Goal: Task Accomplishment & Management: Use online tool/utility

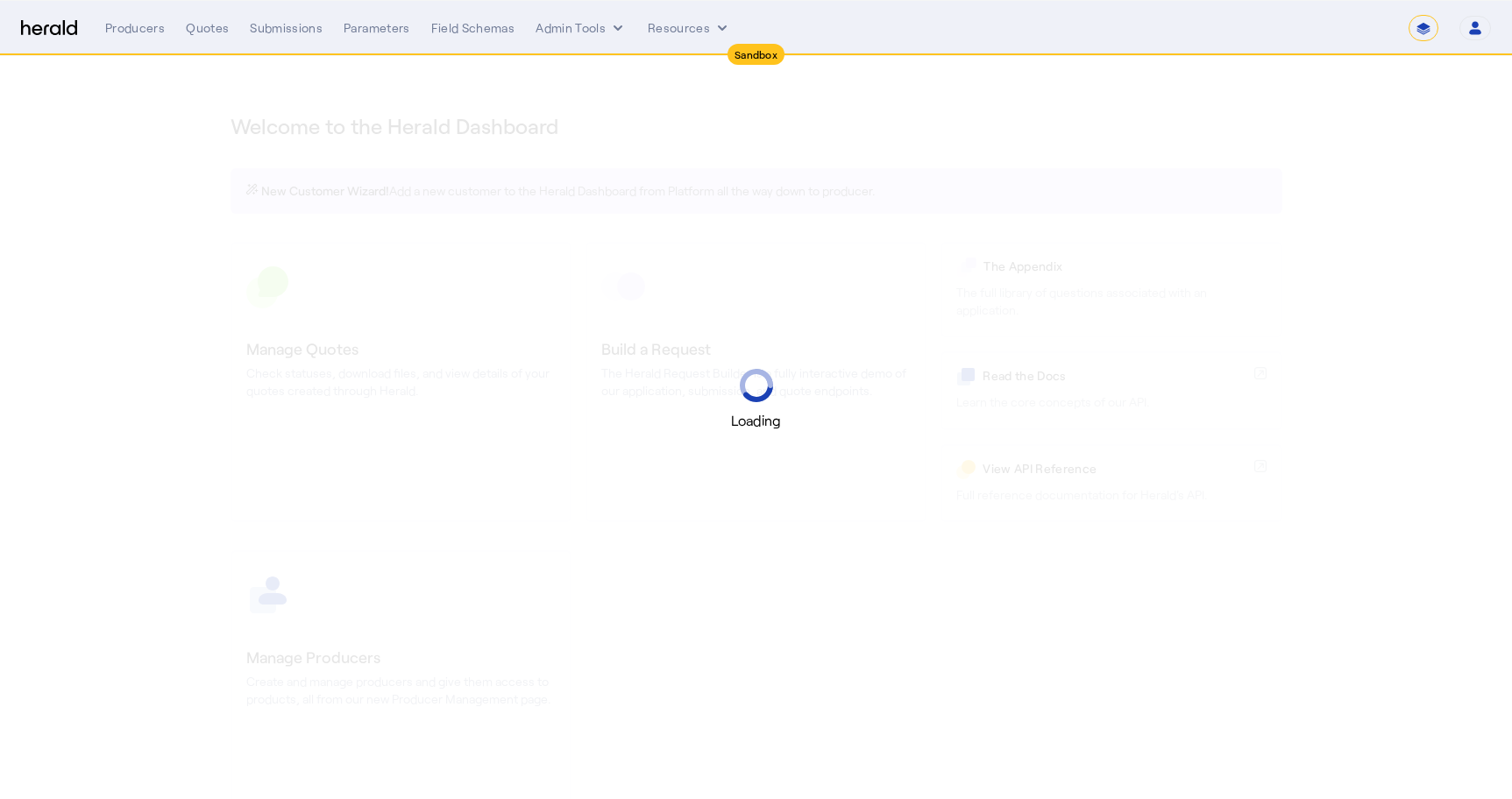
select select "*******"
click at [1422, 28] on select "**********" at bounding box center [1423, 28] width 30 height 26
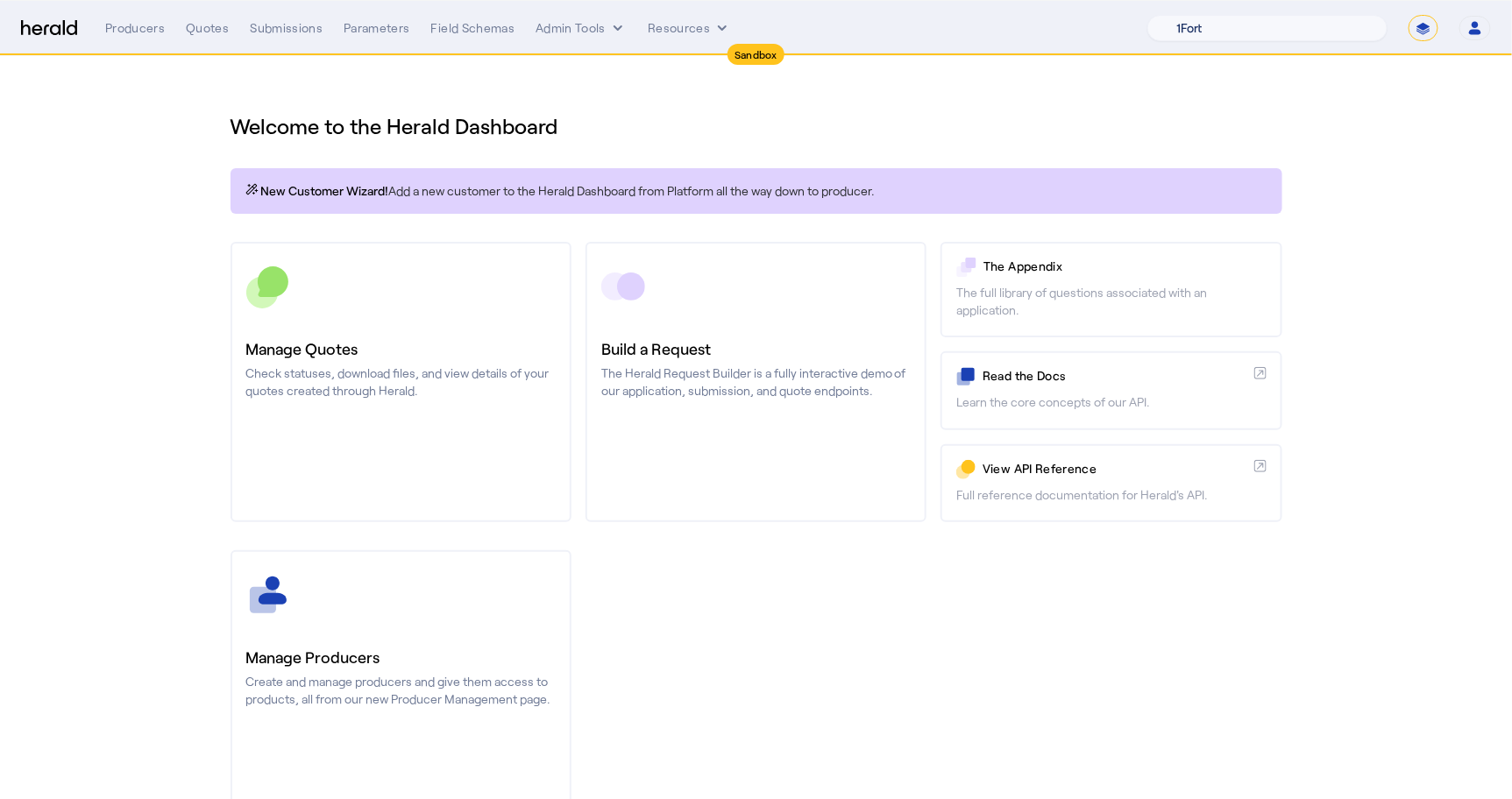
click at [1280, 37] on select "1Fort Acrisure Acturis Affinity Advisors Affinity Risk Agentero AmWins Anzen Ao…" at bounding box center [1267, 28] width 240 height 26
click at [1192, 15] on select "1Fort Acrisure Acturis Affinity Advisors Affinity Risk Agentero AmWins Anzen Ao…" at bounding box center [1267, 28] width 240 height 26
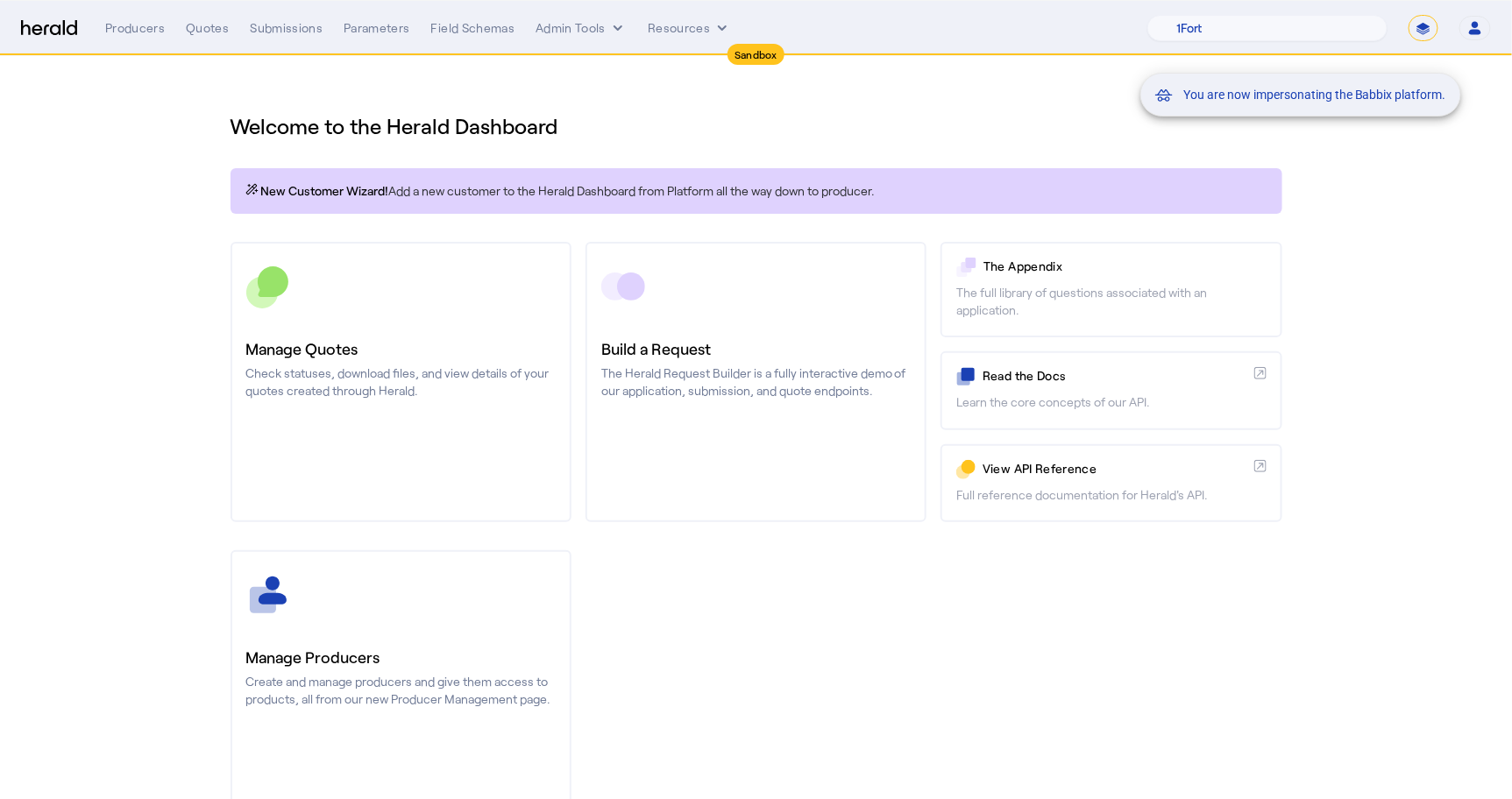
click at [281, 26] on div "You are now impersonating the Babbix platform." at bounding box center [756, 400] width 1512 height 799
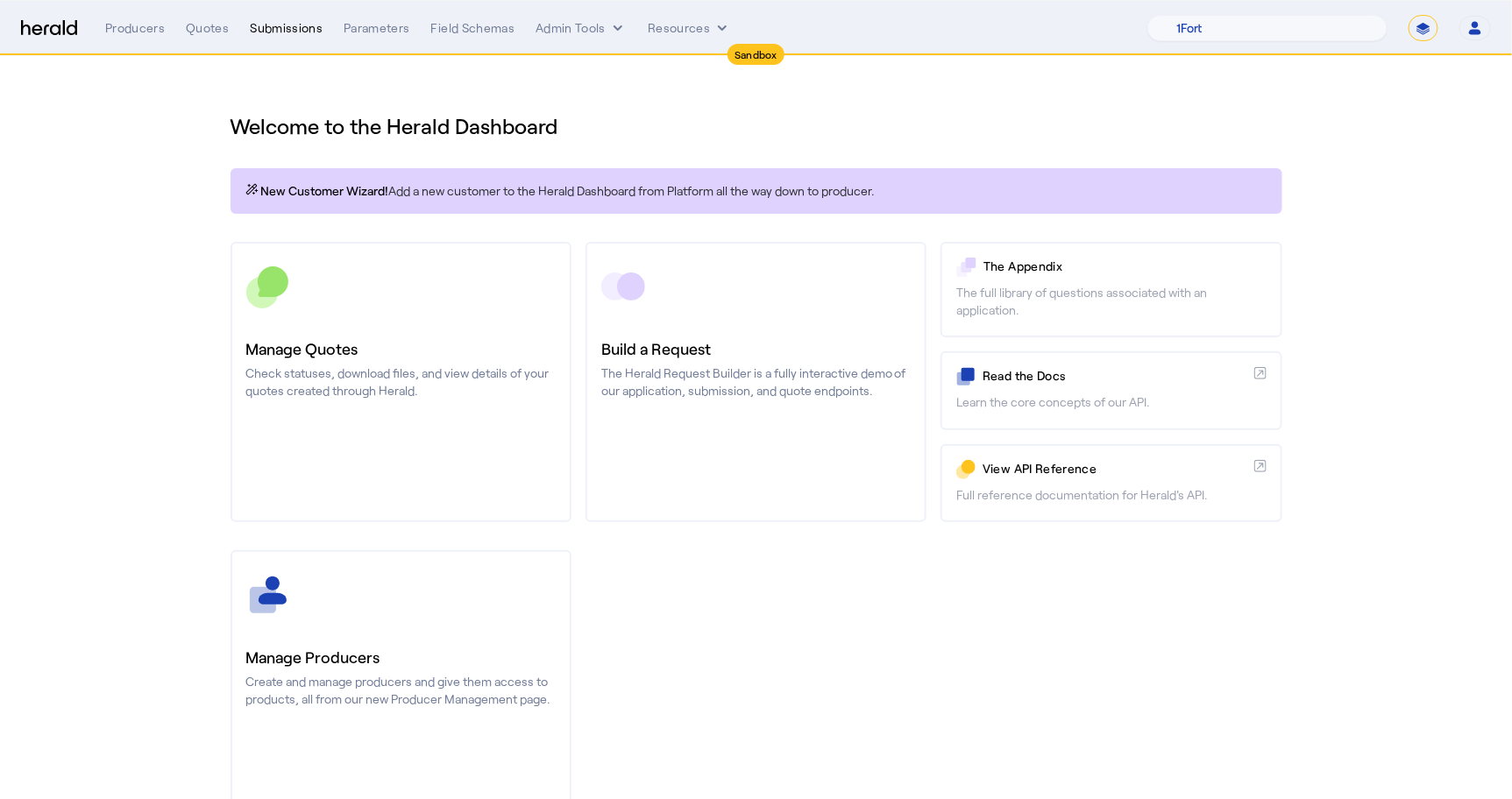
click at [284, 21] on div "Submissions" at bounding box center [286, 28] width 73 height 18
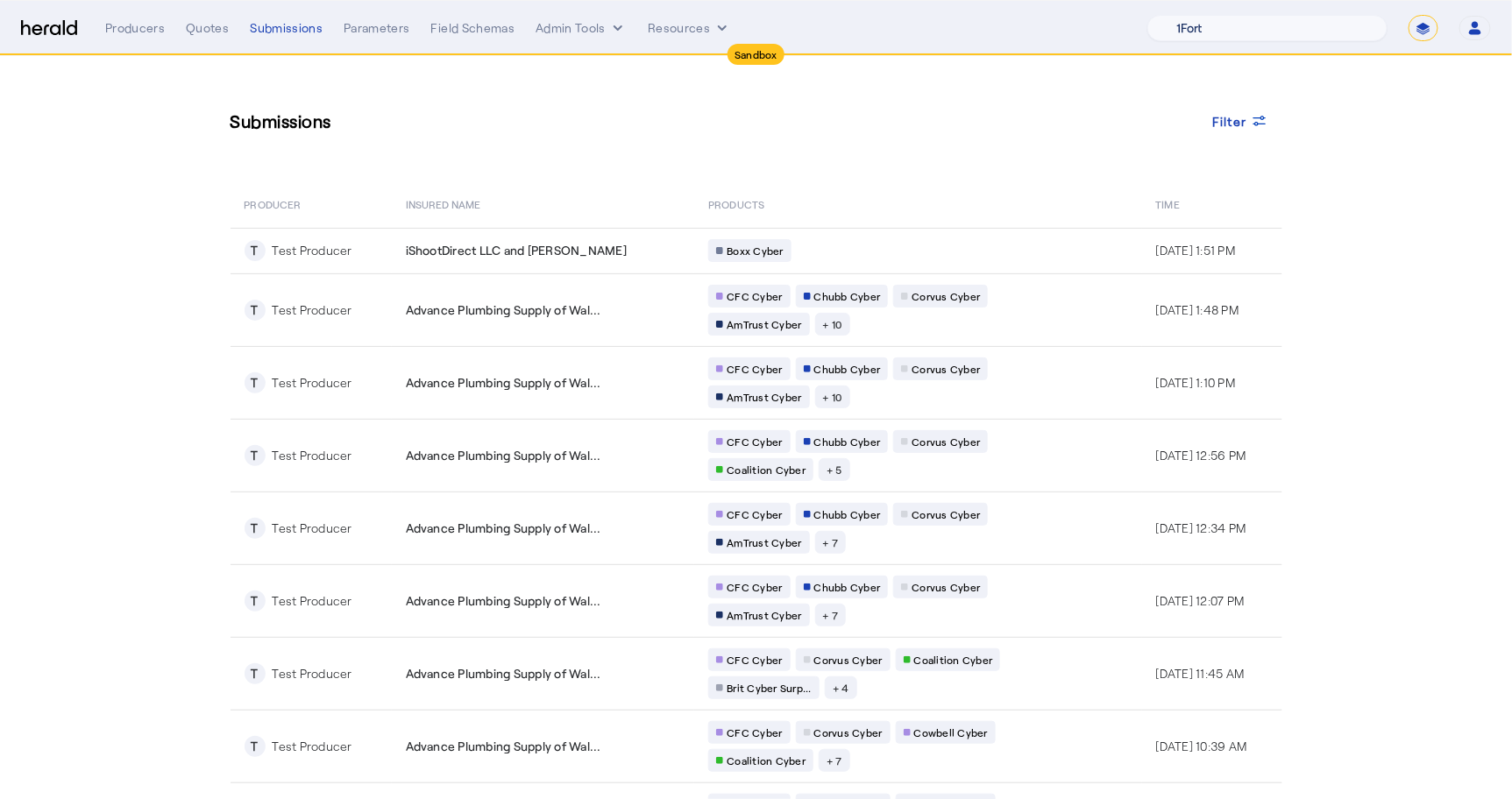
click at [1260, 18] on select "1Fort Acrisure Acturis Affinity Advisors Affinity Risk Agentero AmWins Anzen Ao…" at bounding box center [1267, 28] width 240 height 26
select select "pfm_z9k1_growthmill"
click at [1192, 15] on select "1Fort Acrisure Acturis Affinity Advisors Affinity Risk Agentero AmWins Anzen Ao…" at bounding box center [1267, 28] width 240 height 26
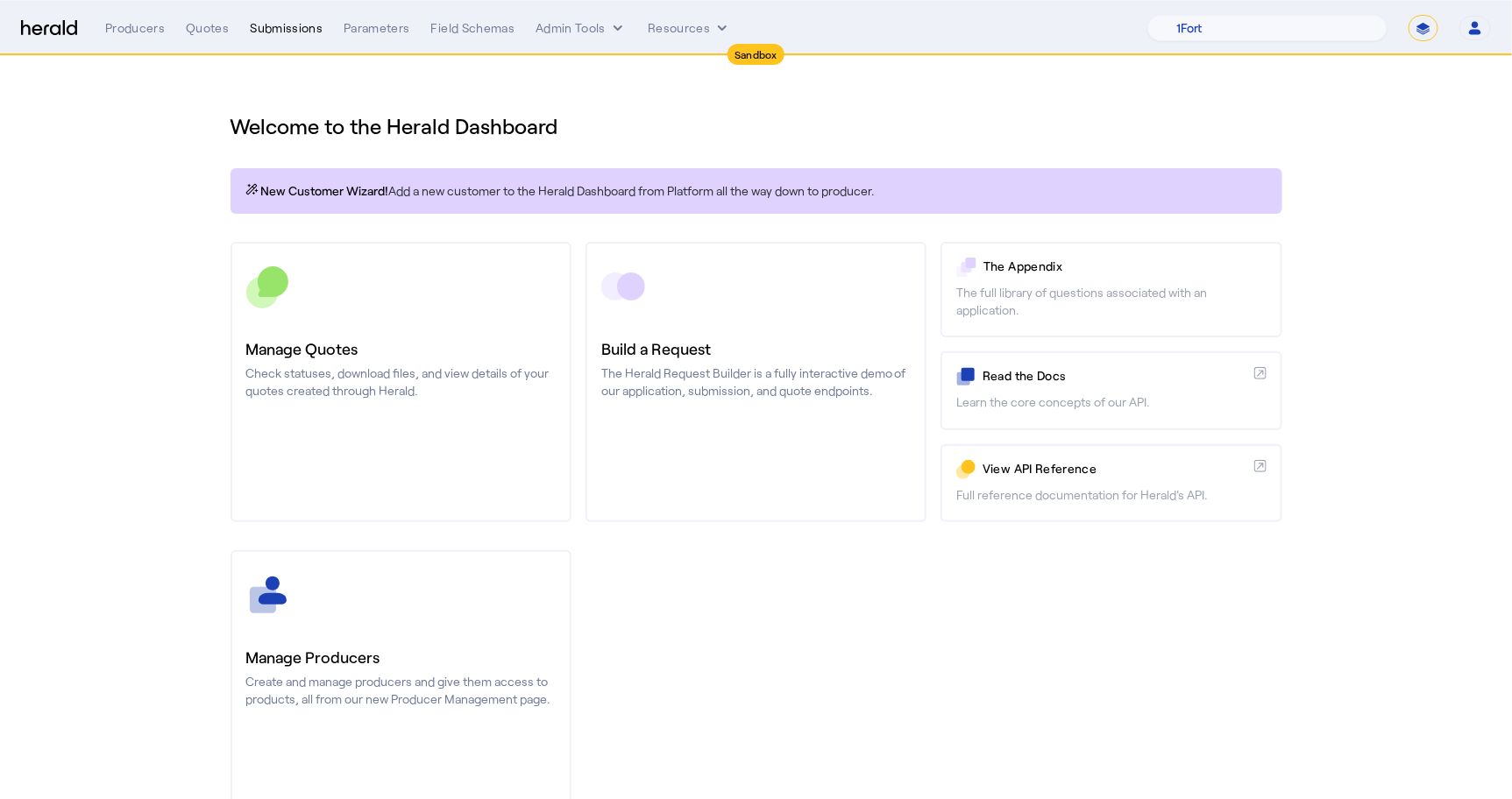
click at [265, 31] on div "Submissions" at bounding box center [286, 28] width 73 height 18
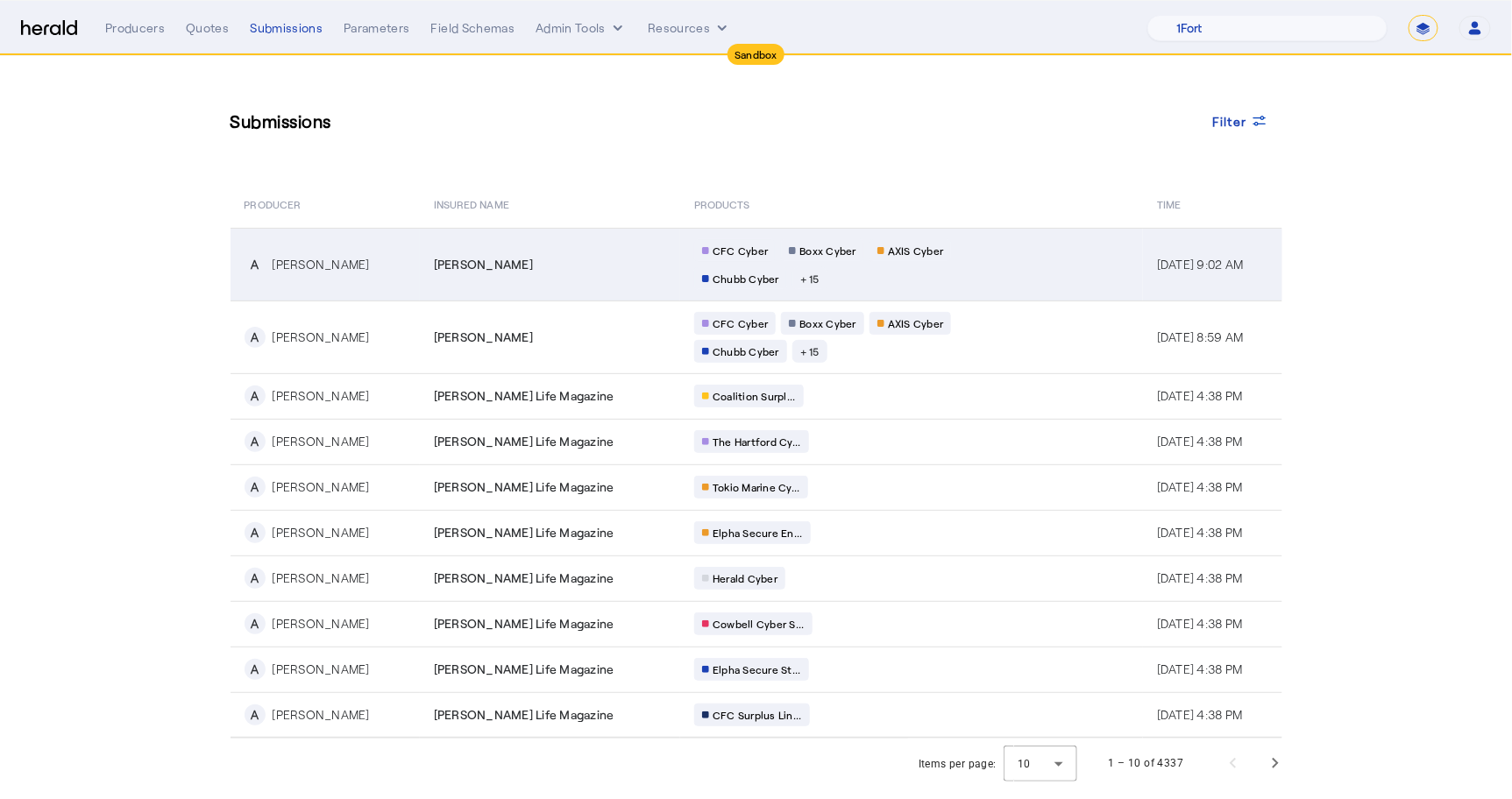
click at [420, 248] on td "[PERSON_NAME]" at bounding box center [550, 265] width 260 height 73
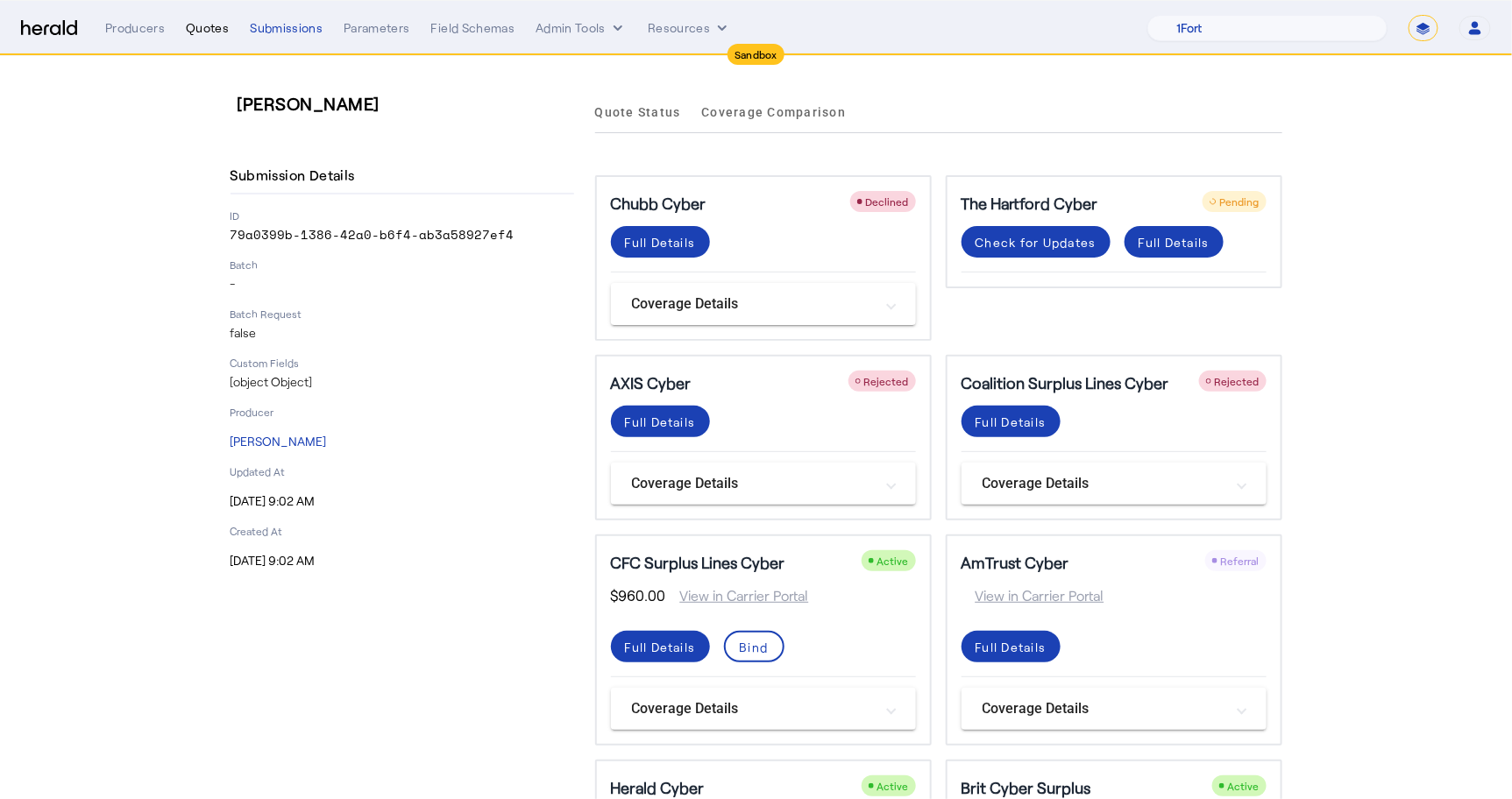
click at [196, 27] on div "Quotes" at bounding box center [208, 28] width 43 height 18
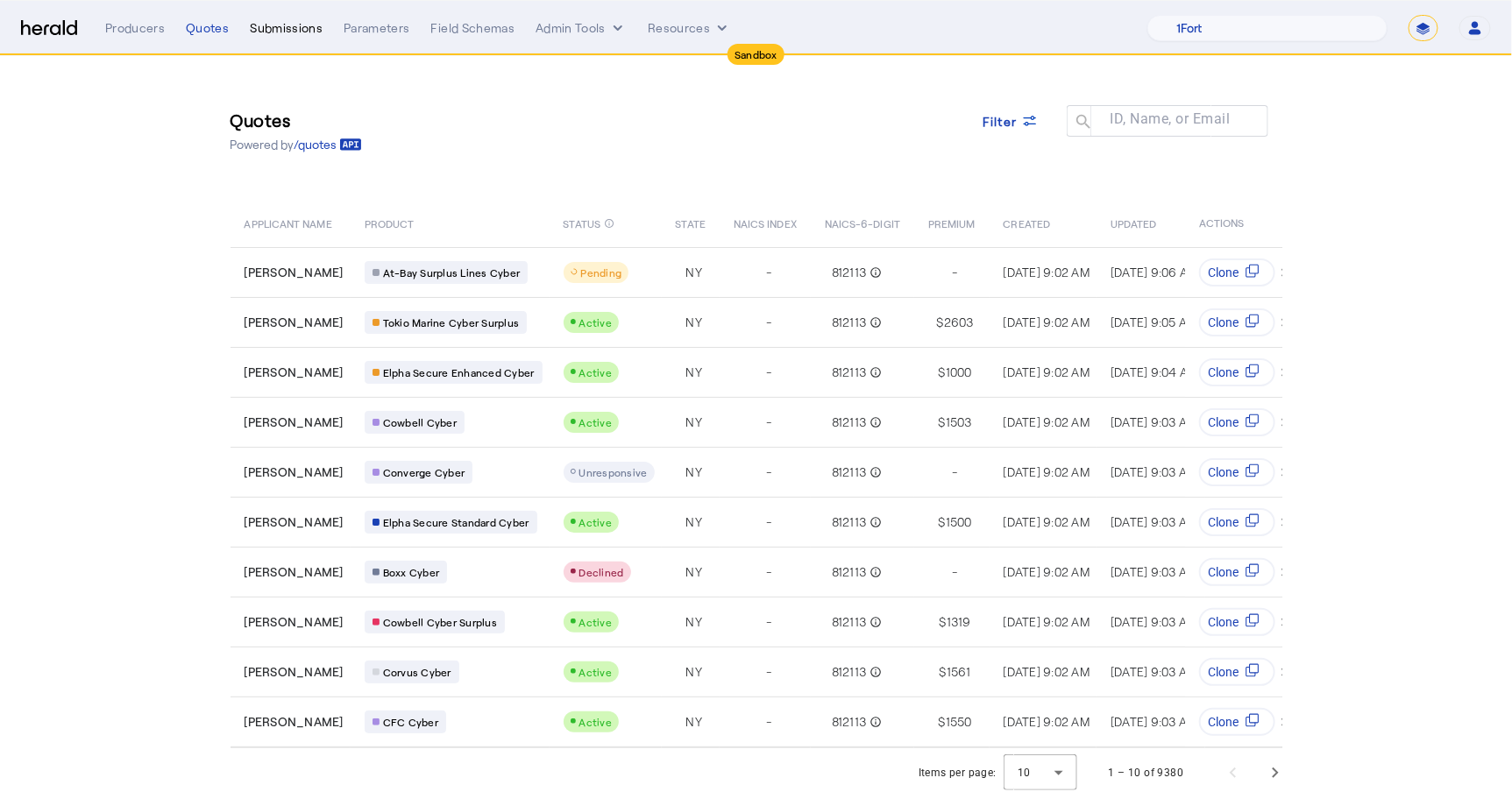
click at [298, 22] on div "Submissions" at bounding box center [286, 28] width 73 height 18
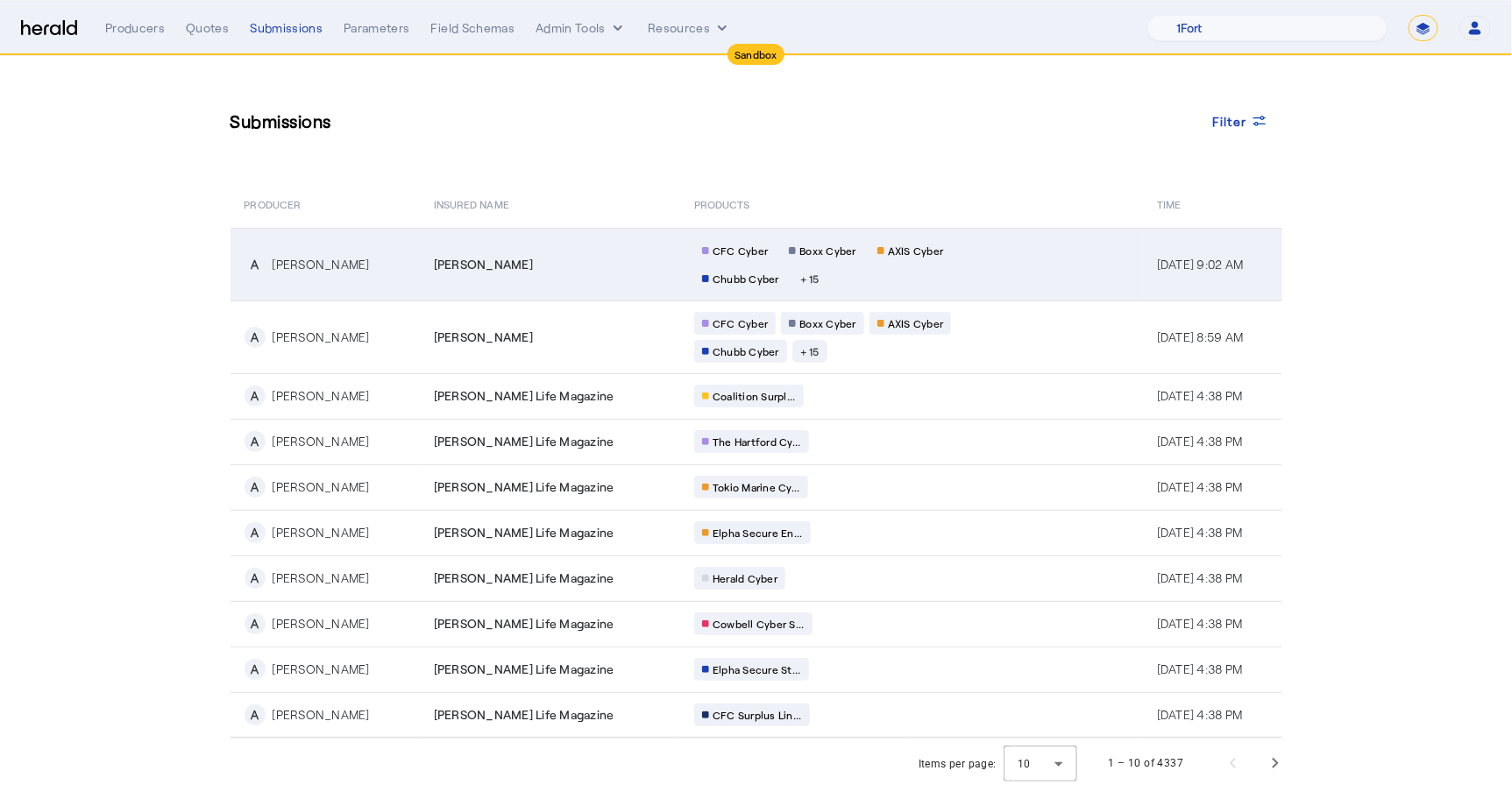
click at [356, 265] on div "A [PERSON_NAME]" at bounding box center [328, 265] width 168 height 21
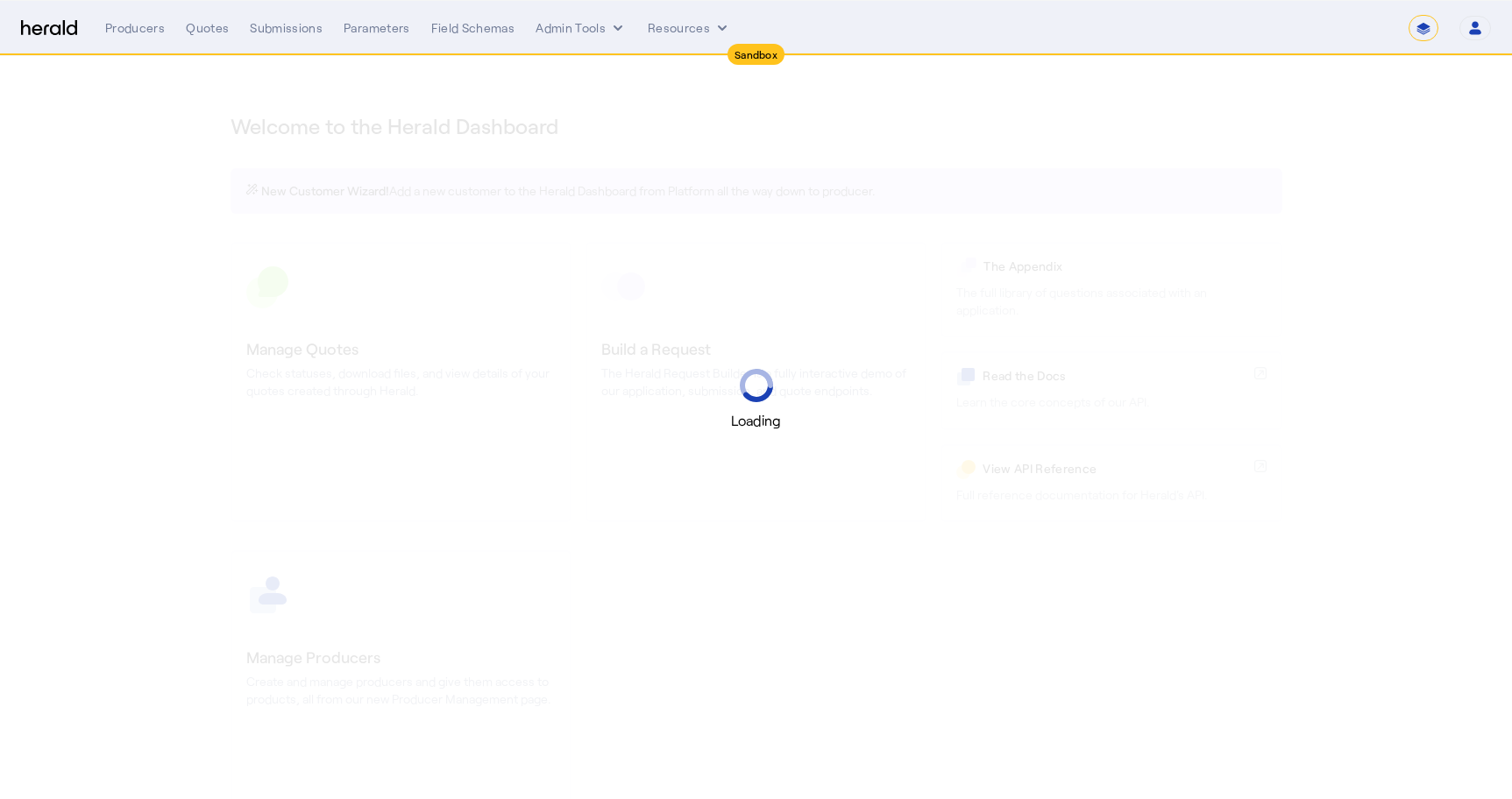
select select "*******"
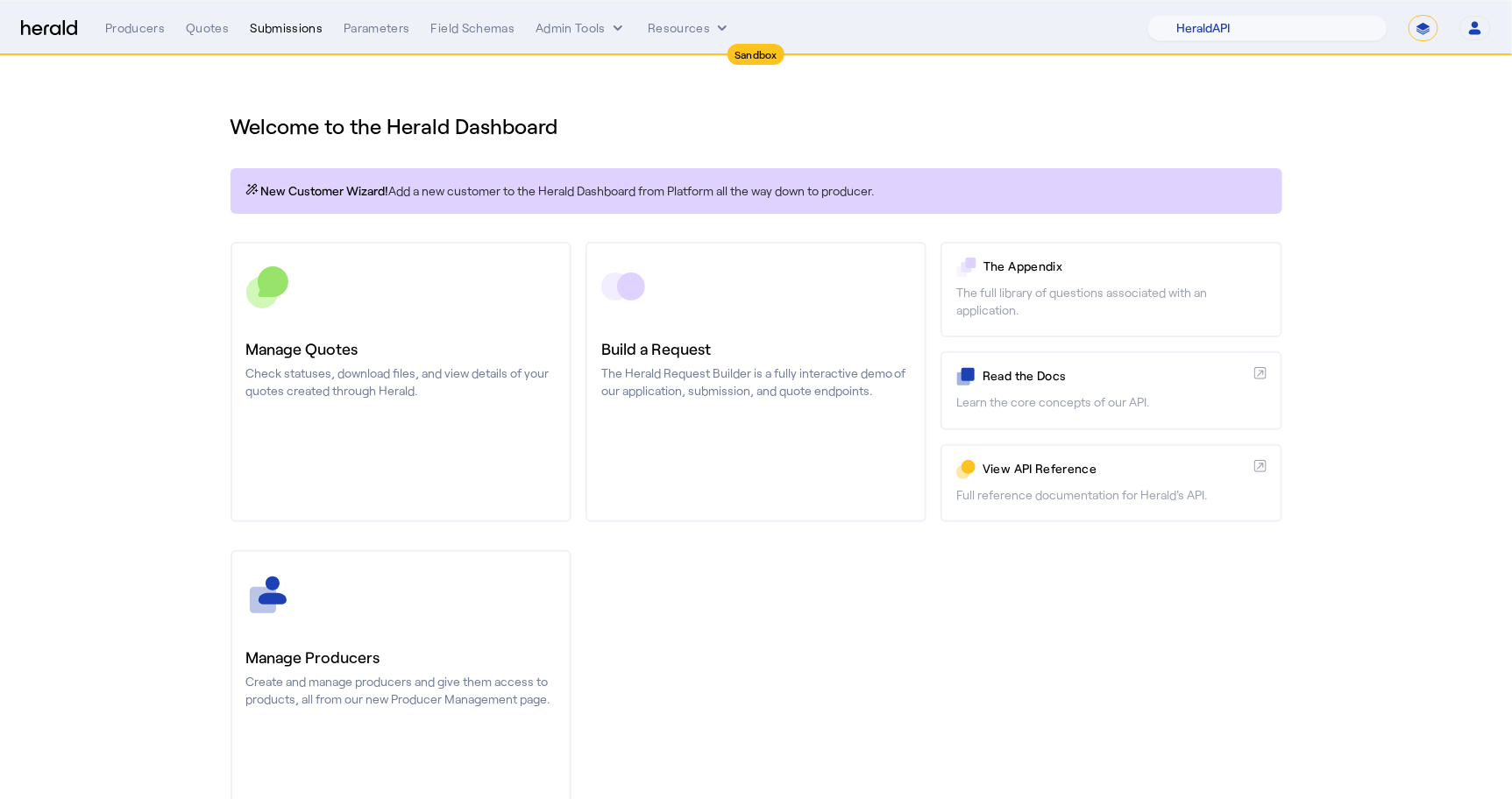
click at [305, 26] on div "Submissions" at bounding box center [286, 28] width 73 height 18
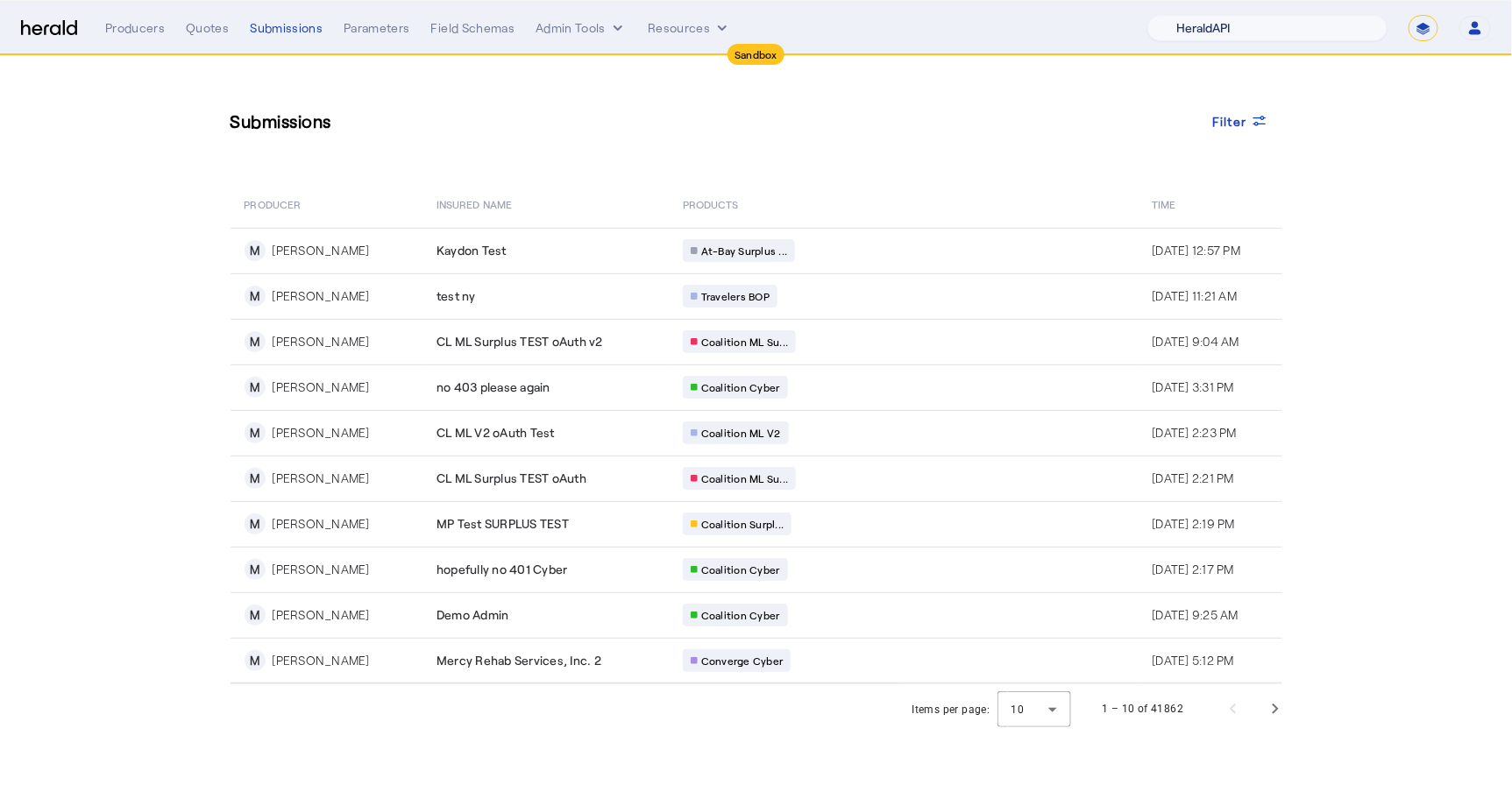
click at [1277, 26] on select "1Fort Acrisure Acturis Affinity Advisors Affinity Risk Agentero AmWins Anzen Ao…" at bounding box center [1267, 28] width 240 height 26
select select "pfm_z9k1_growthmill"
click at [1192, 15] on select "1Fort Acrisure Acturis Affinity Advisors Affinity Risk Agentero AmWins Anzen Ao…" at bounding box center [1267, 28] width 240 height 26
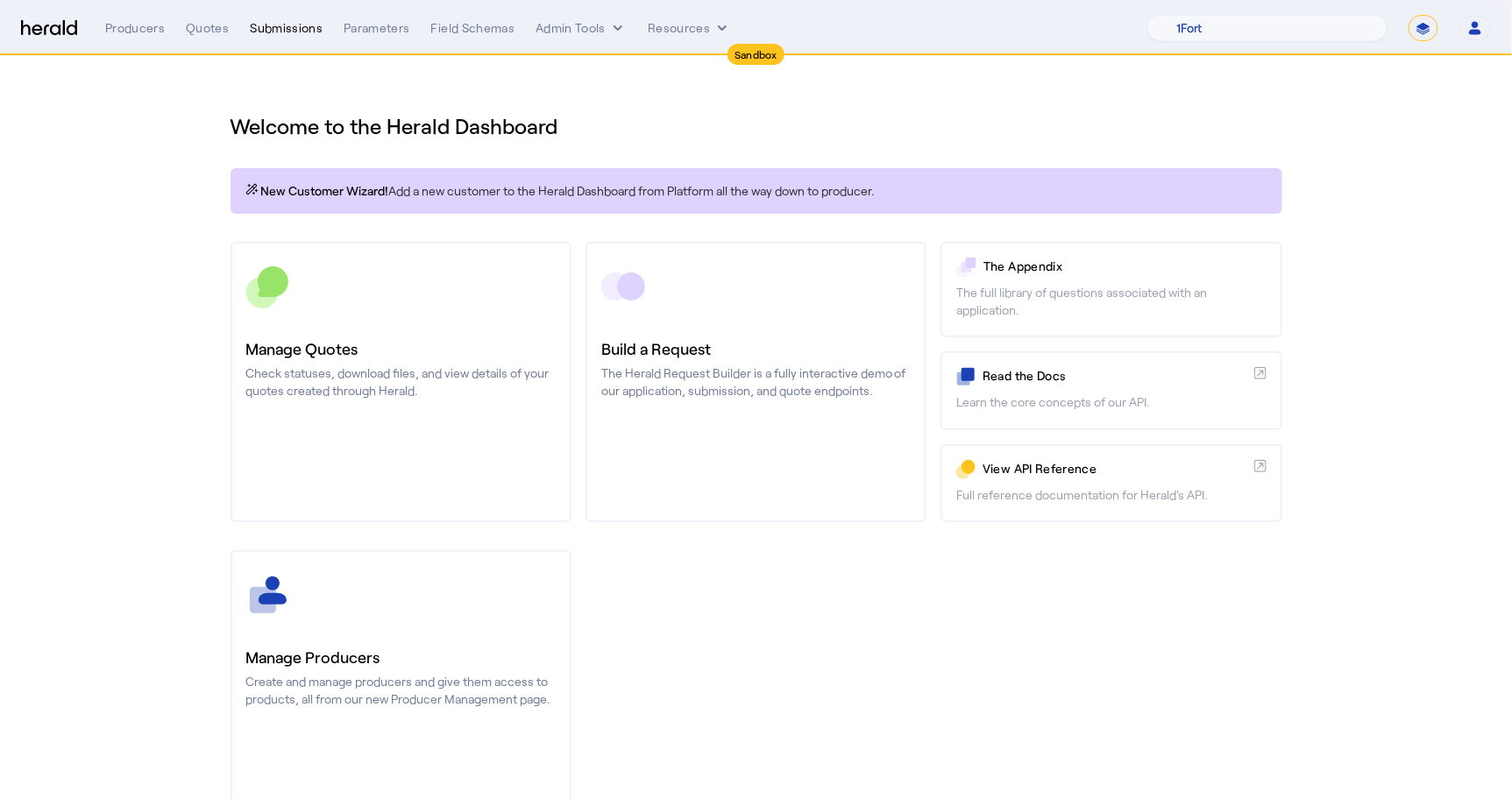
click at [300, 25] on div "Submissions" at bounding box center [286, 28] width 73 height 18
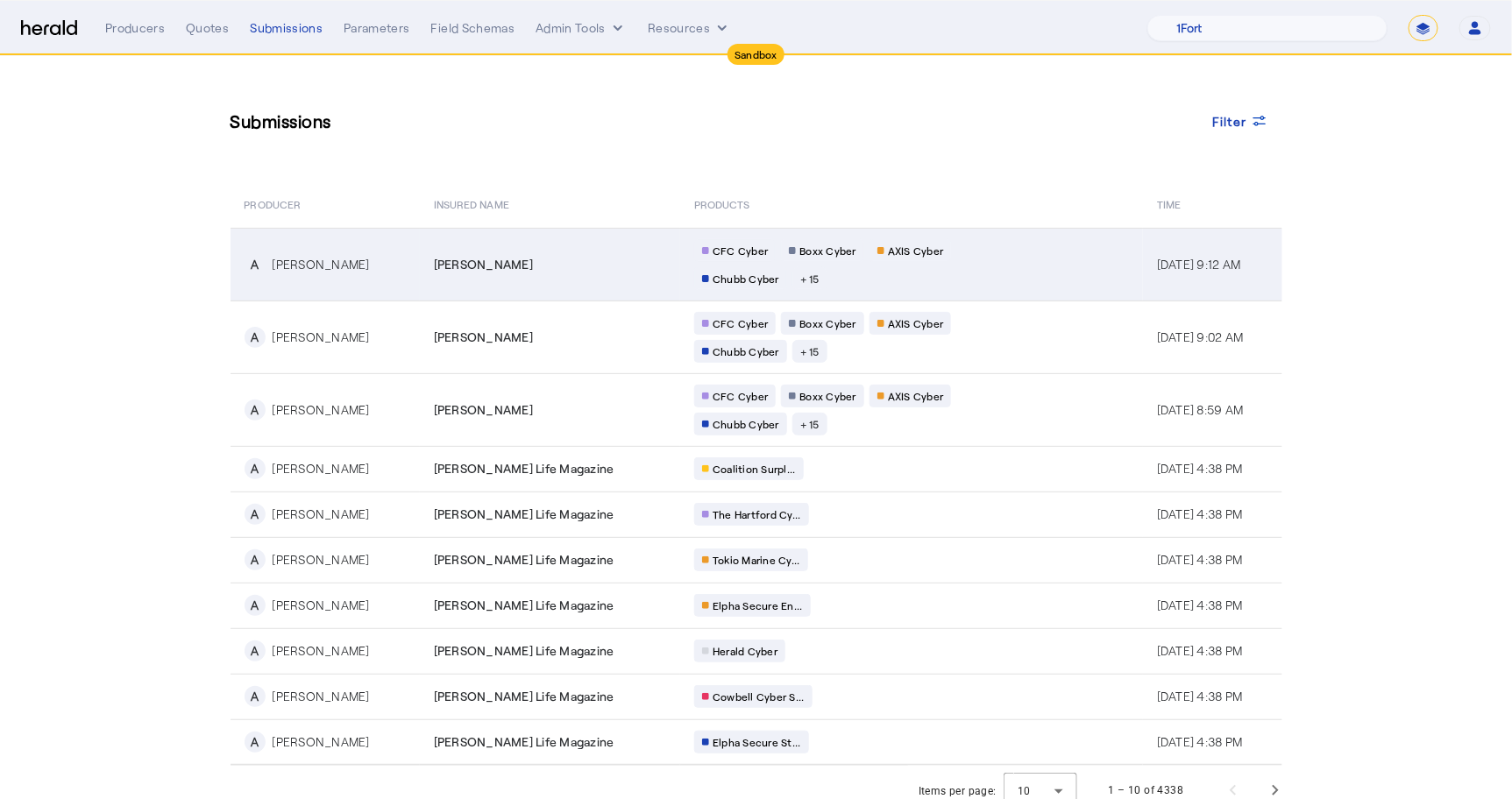
click at [435, 270] on span "[PERSON_NAME]" at bounding box center [484, 265] width 99 height 18
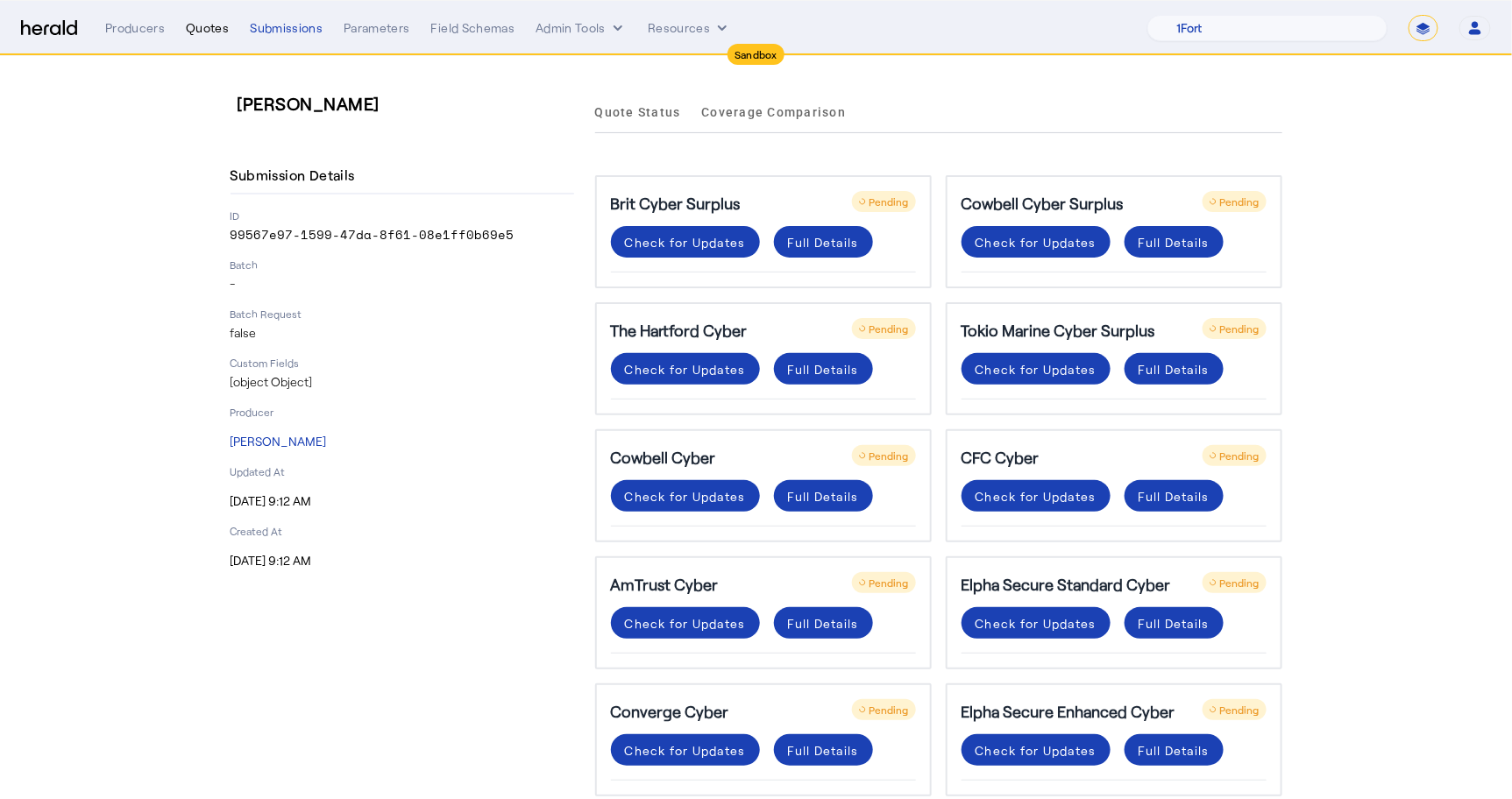
click at [197, 31] on div "Quotes" at bounding box center [208, 28] width 43 height 18
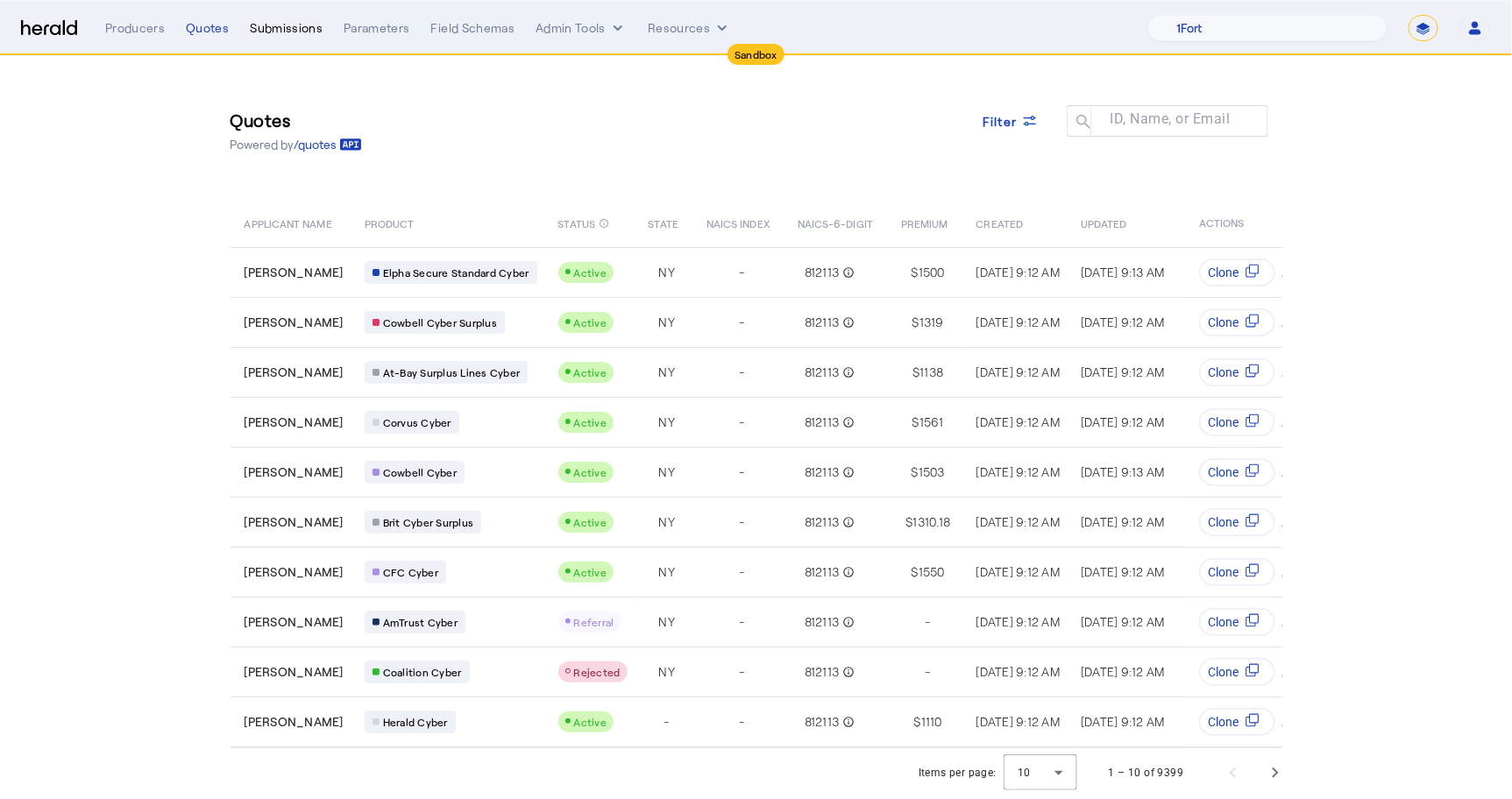
click at [316, 28] on div "Submissions" at bounding box center [286, 28] width 73 height 18
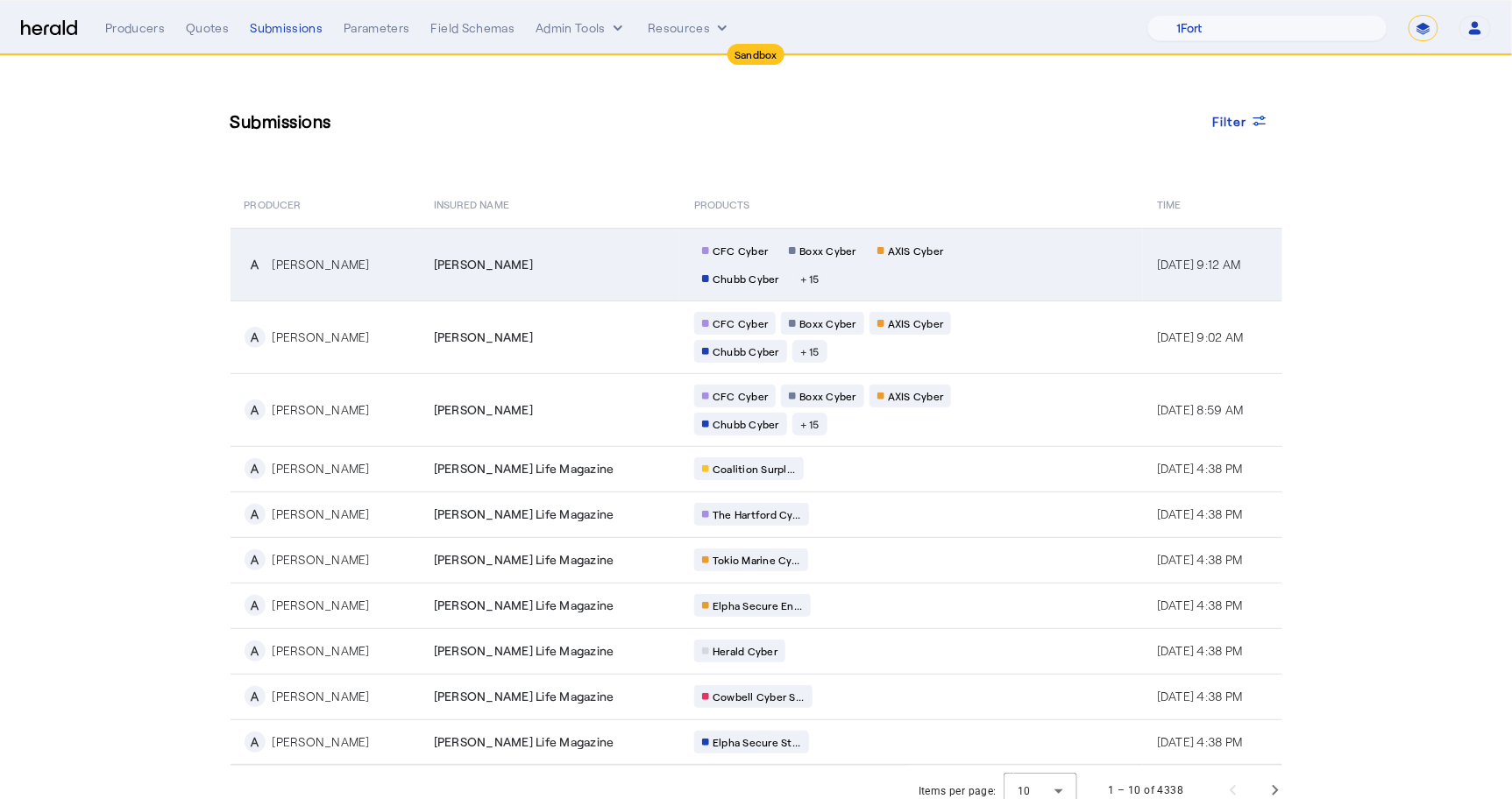
click at [440, 274] on td "[PERSON_NAME]" at bounding box center [550, 265] width 260 height 73
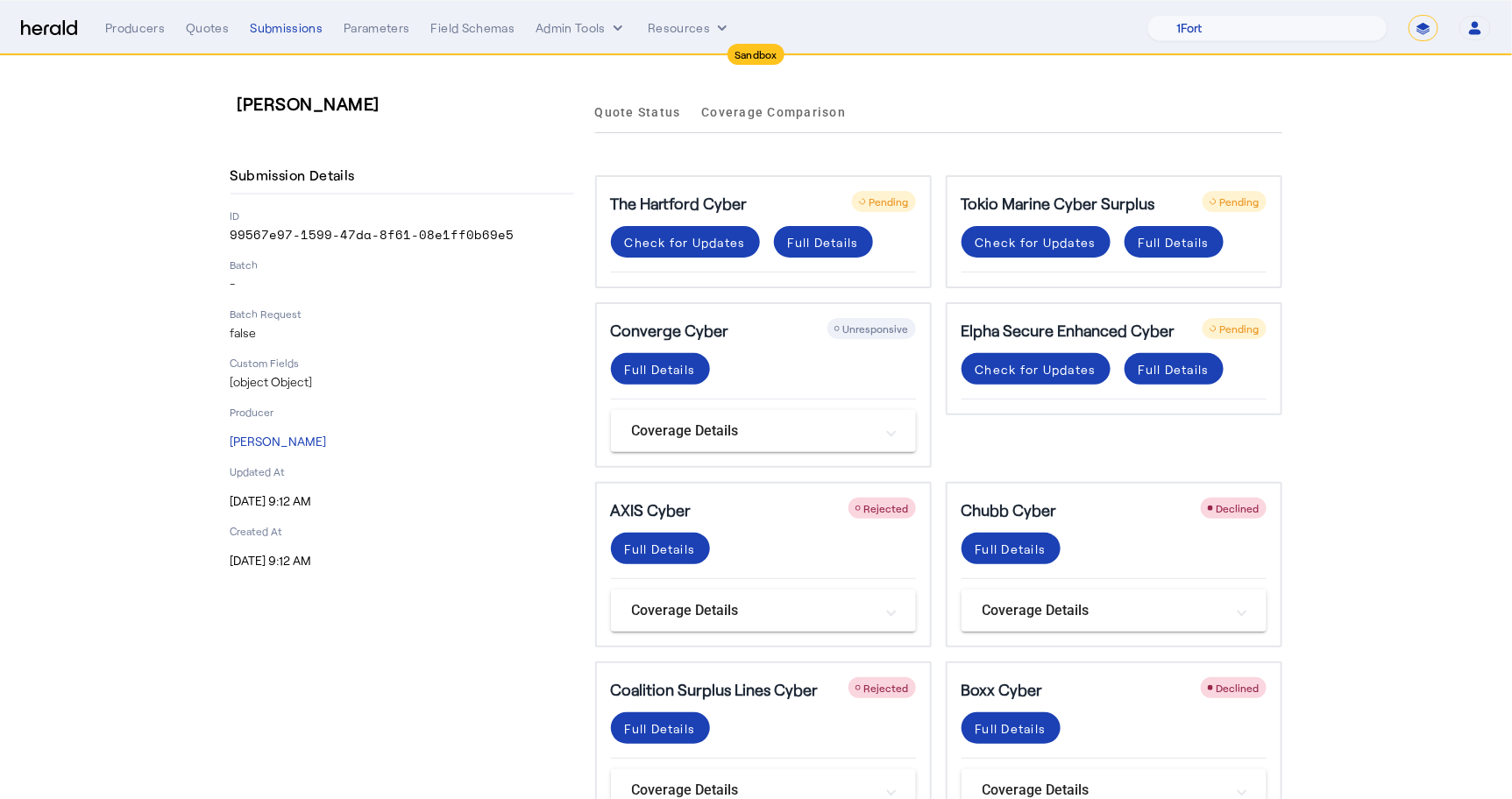
click at [194, 37] on div "Producers Quotes Submissions Parameters Field Schemas Admin Tools Resources 1Fo…" at bounding box center [797, 28] width 1386 height 26
click at [194, 16] on div "Producers Quotes Submissions Parameters Field Schemas Admin Tools Resources 1Fo…" at bounding box center [797, 28] width 1386 height 26
click at [199, 35] on div "Quotes" at bounding box center [208, 28] width 43 height 18
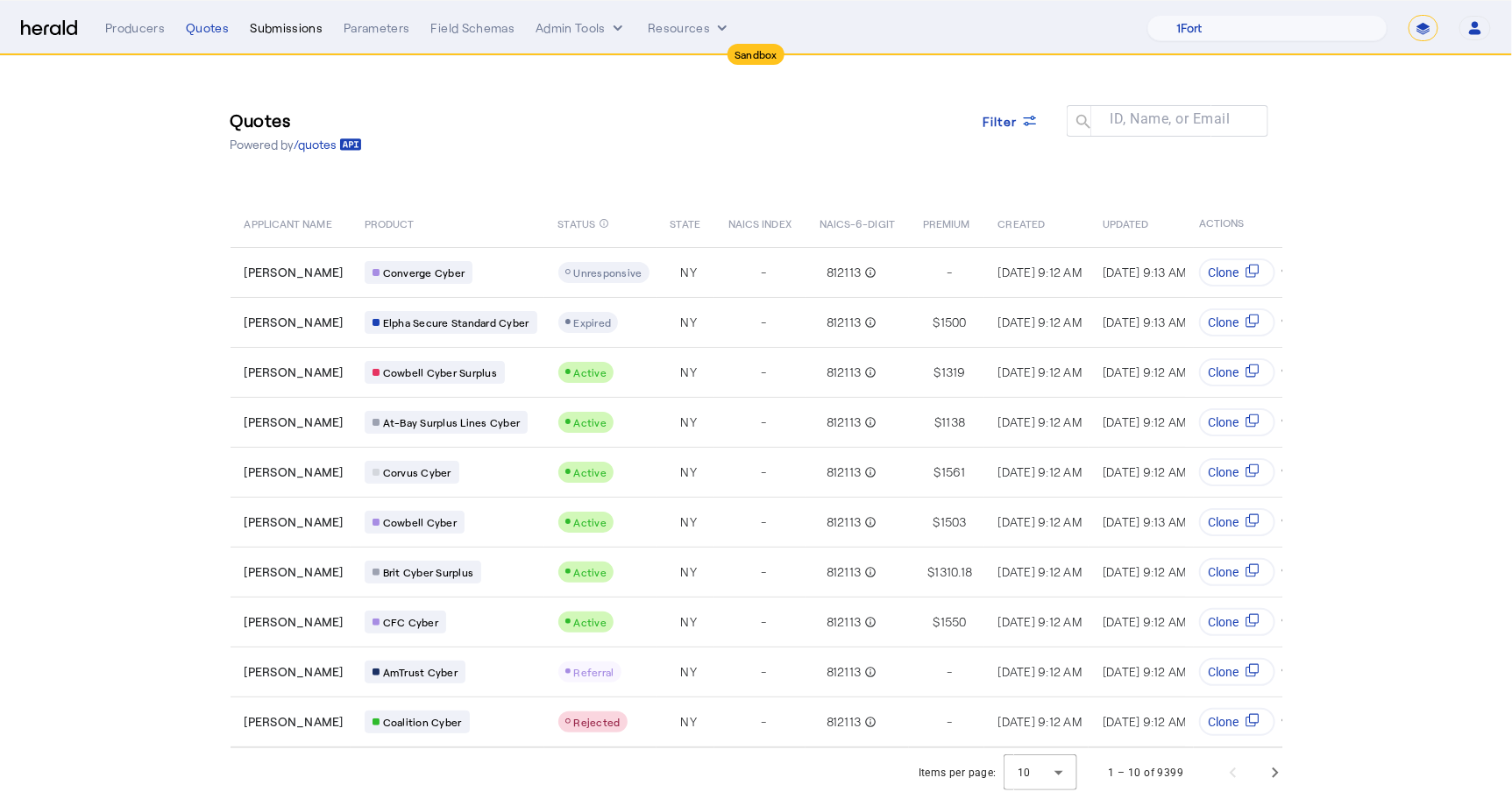
click at [301, 29] on div "Submissions" at bounding box center [286, 28] width 73 height 18
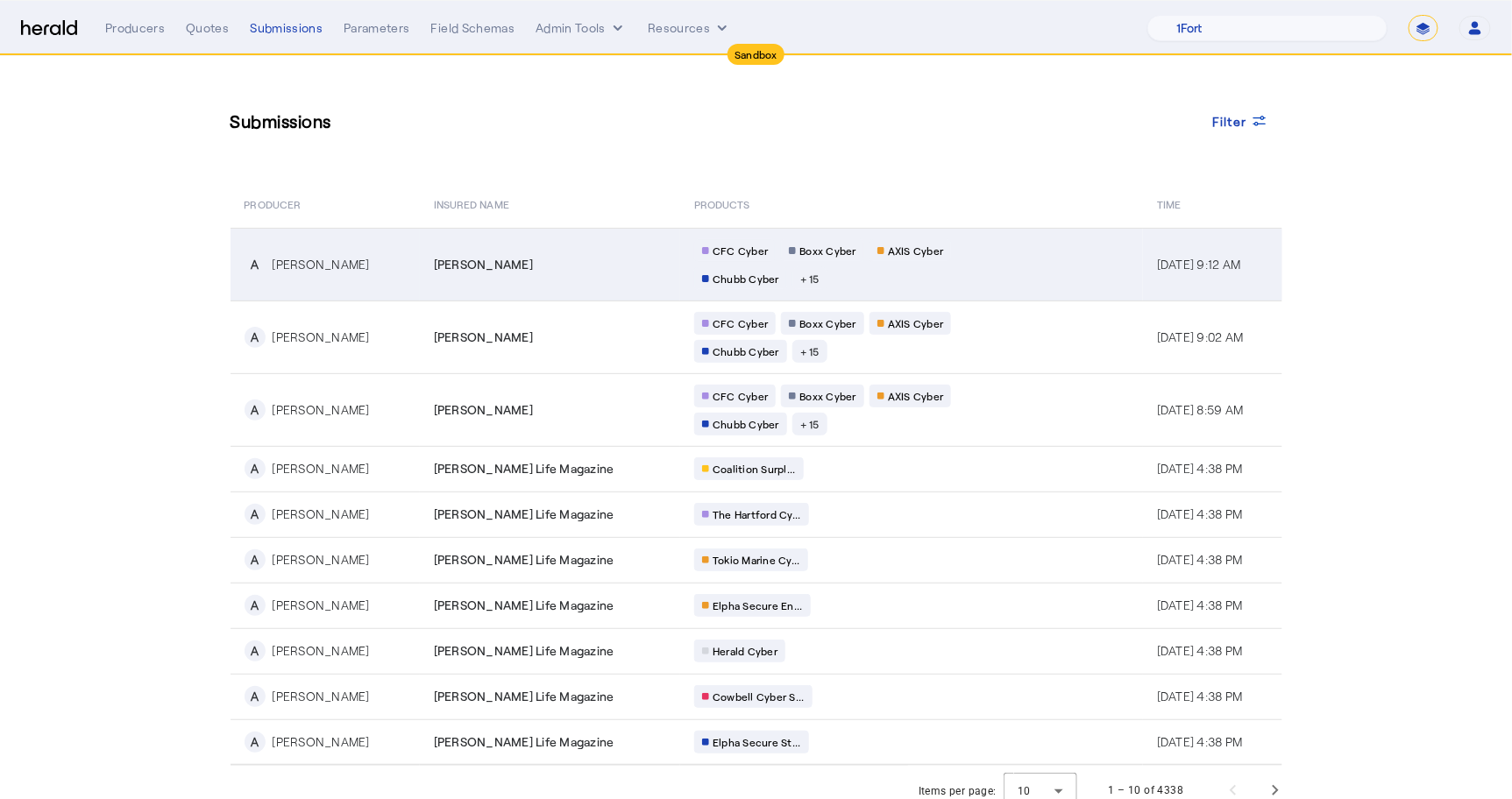
click at [313, 275] on td "A [PERSON_NAME]" at bounding box center [325, 265] width 189 height 73
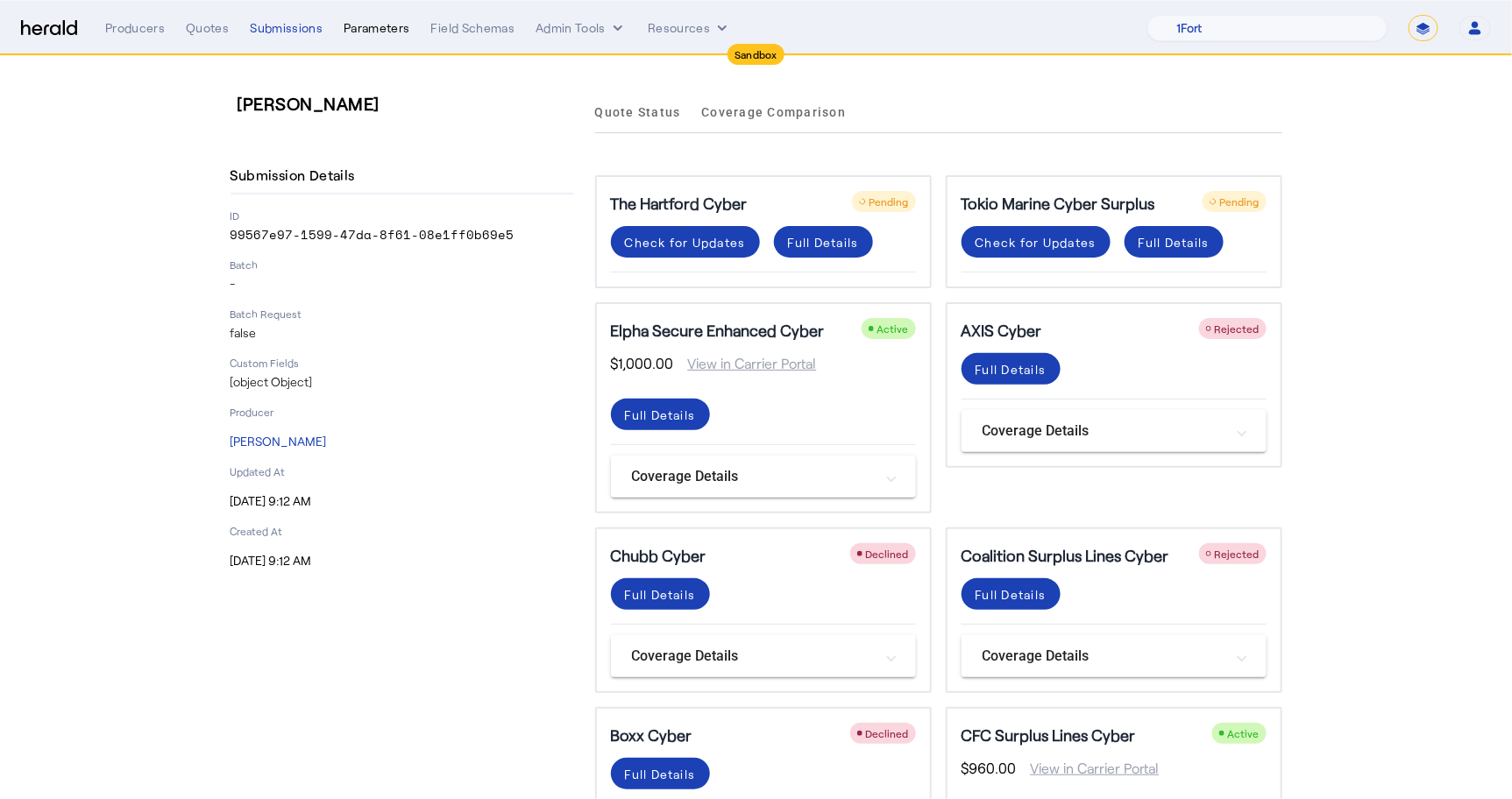
click at [381, 33] on div "Parameters" at bounding box center [376, 28] width 66 height 18
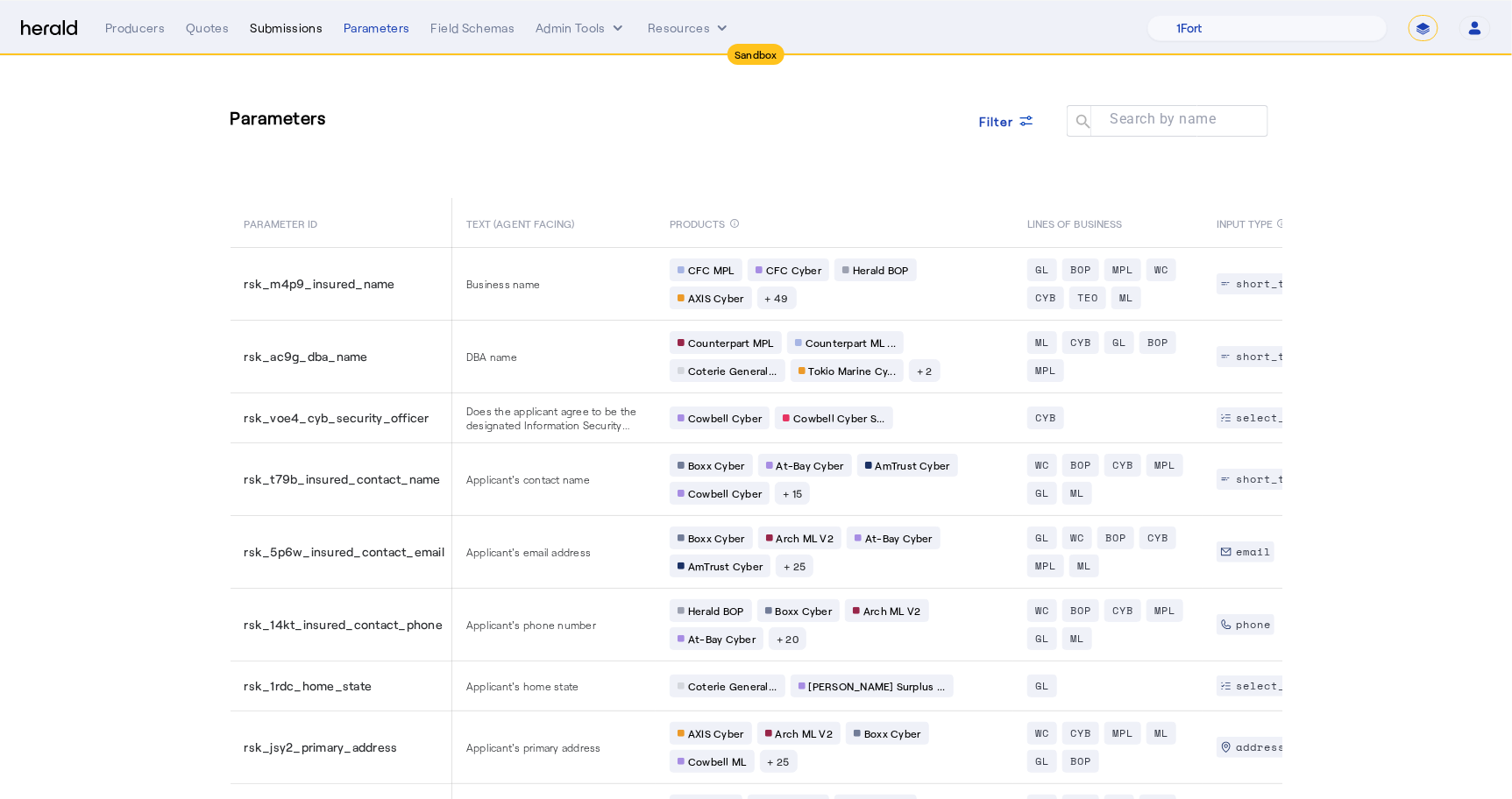
click at [287, 21] on div "Submissions" at bounding box center [286, 28] width 73 height 18
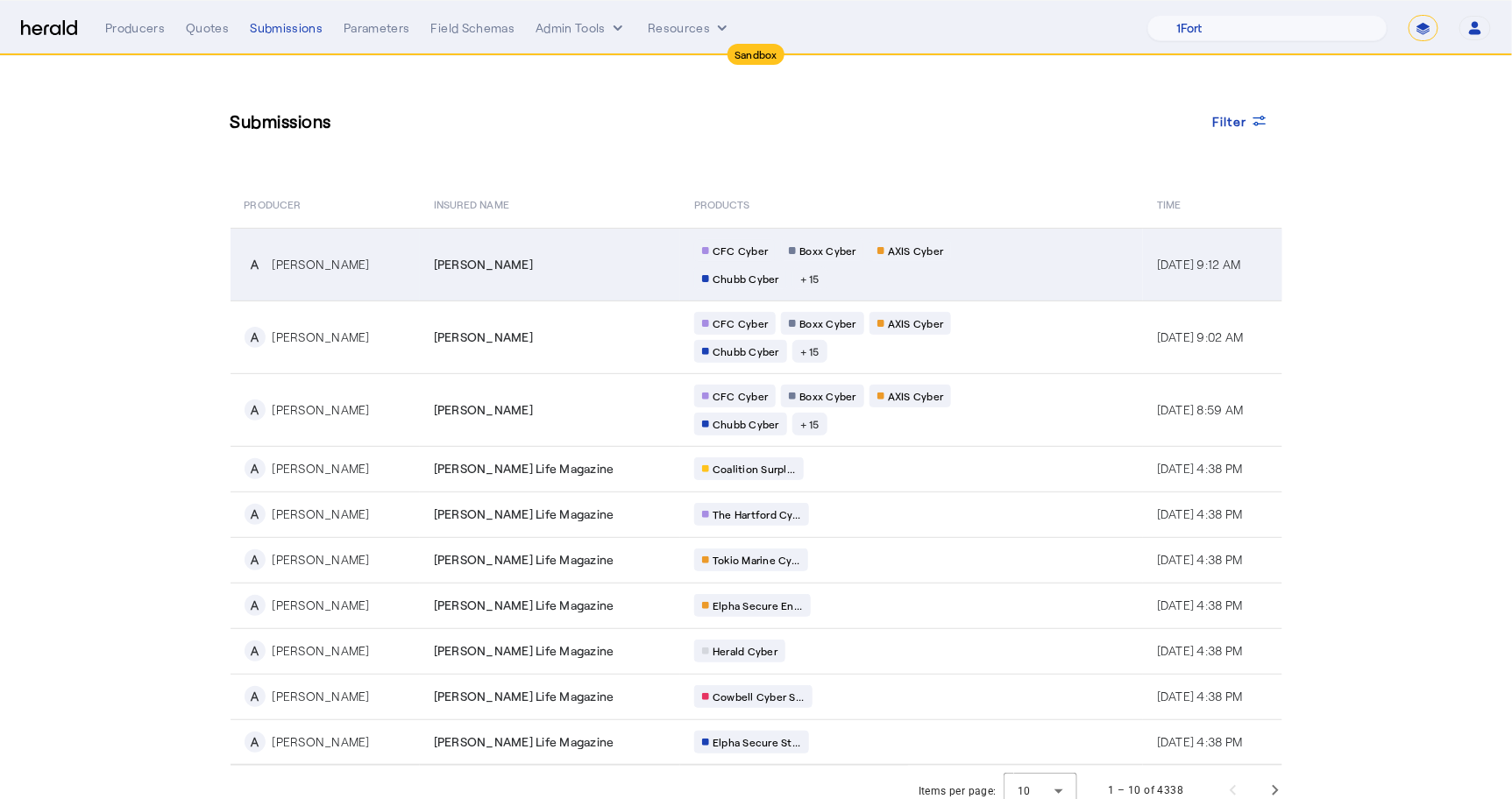
click at [293, 241] on td "A [PERSON_NAME]" at bounding box center [325, 265] width 189 height 73
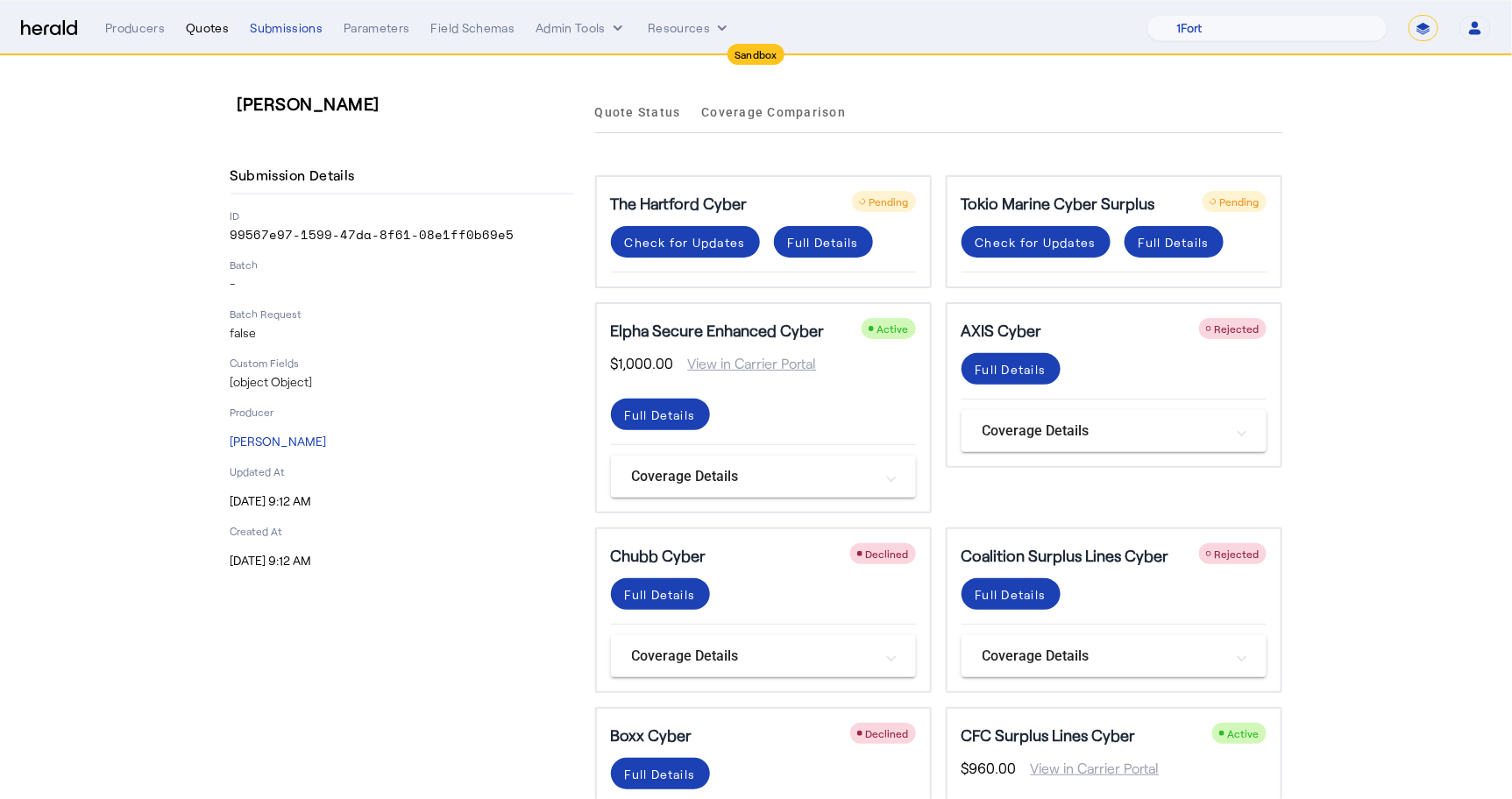
click at [203, 24] on div "Quotes" at bounding box center [208, 28] width 43 height 18
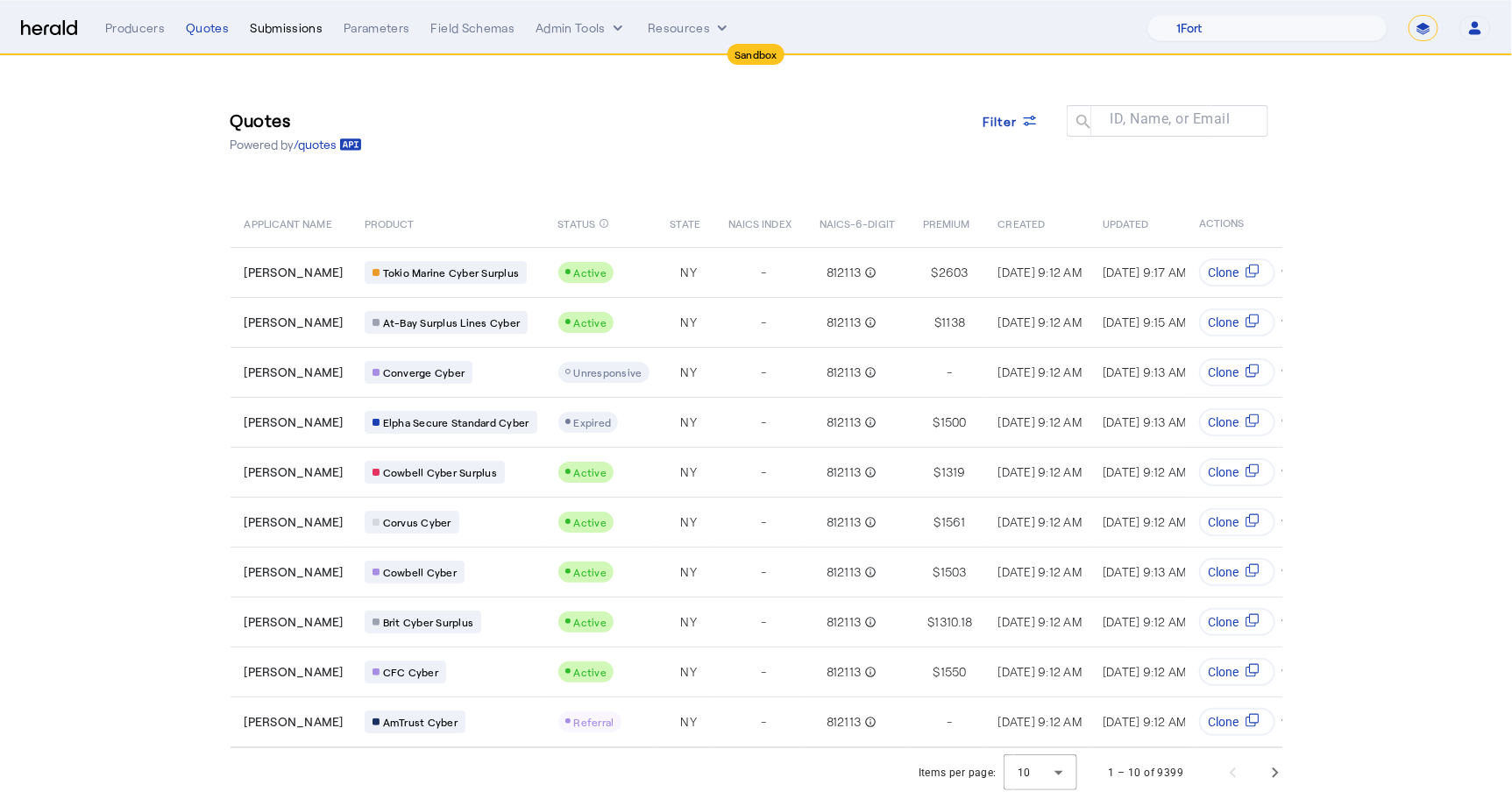
click at [266, 28] on div "Submissions" at bounding box center [286, 28] width 73 height 18
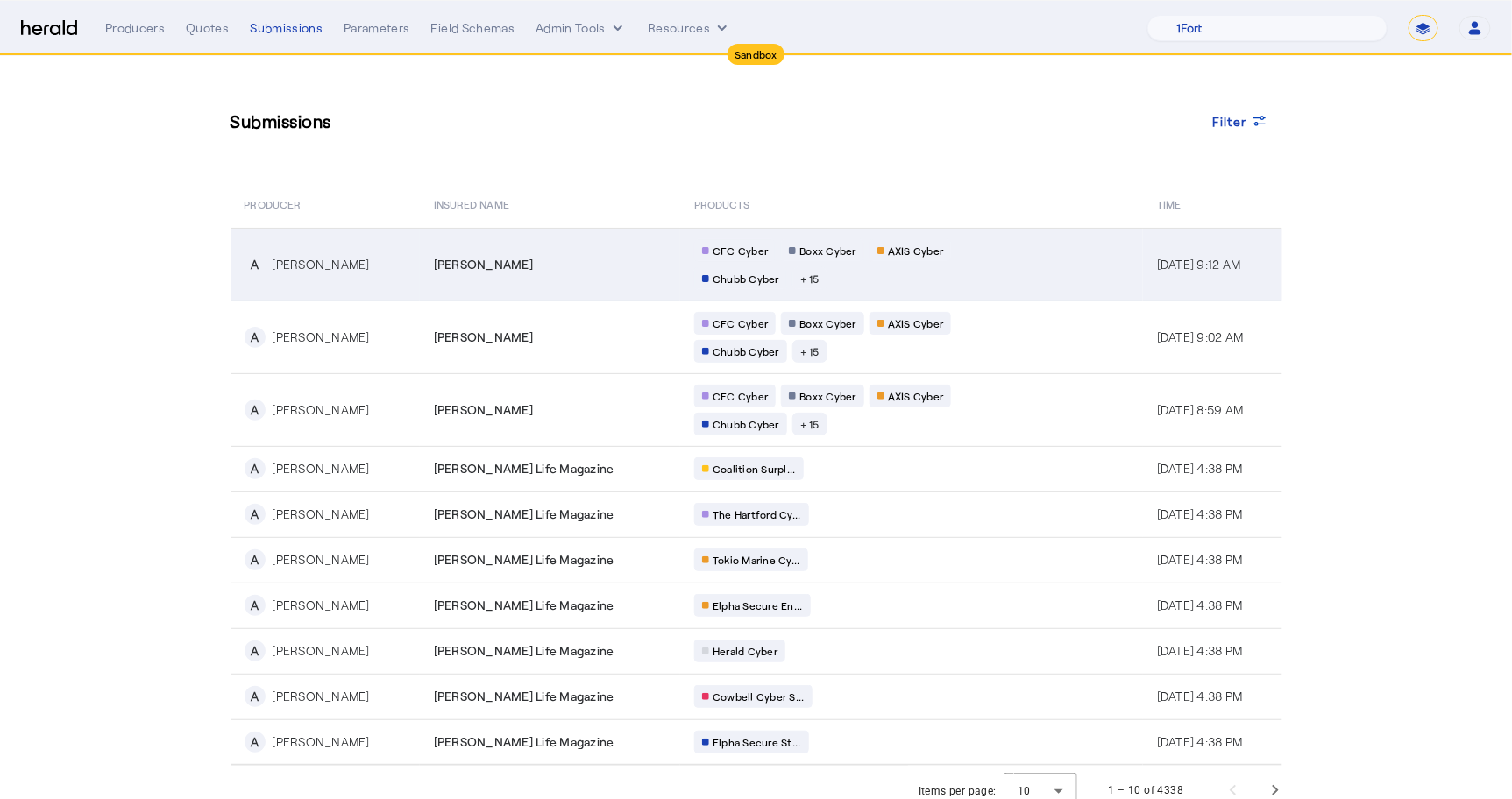
click at [420, 235] on td "[PERSON_NAME]" at bounding box center [550, 265] width 260 height 73
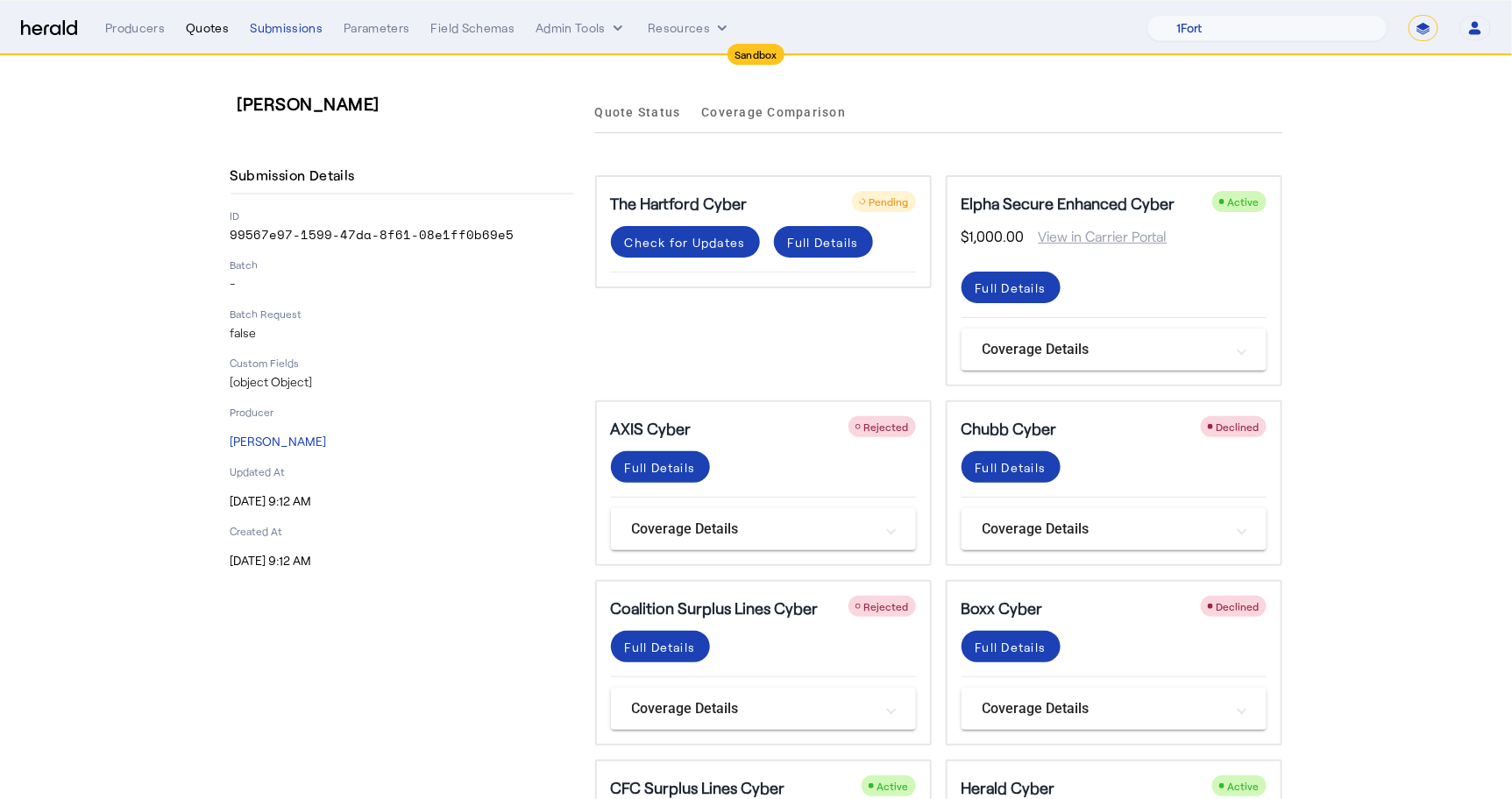
click at [201, 20] on div "Quotes" at bounding box center [208, 28] width 43 height 18
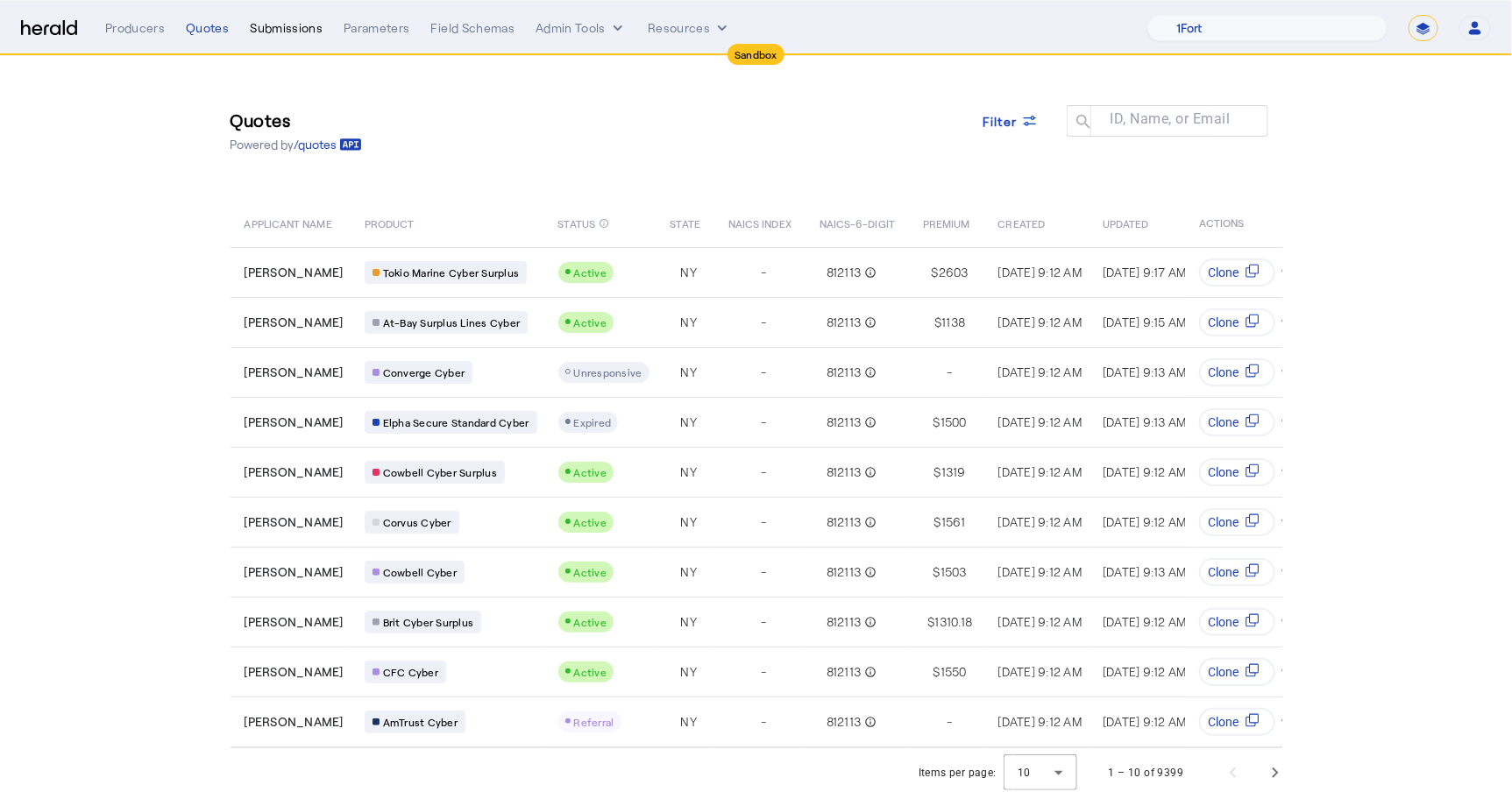
click at [297, 27] on div "Submissions" at bounding box center [286, 28] width 73 height 18
